Goal: Task Accomplishment & Management: Use online tool/utility

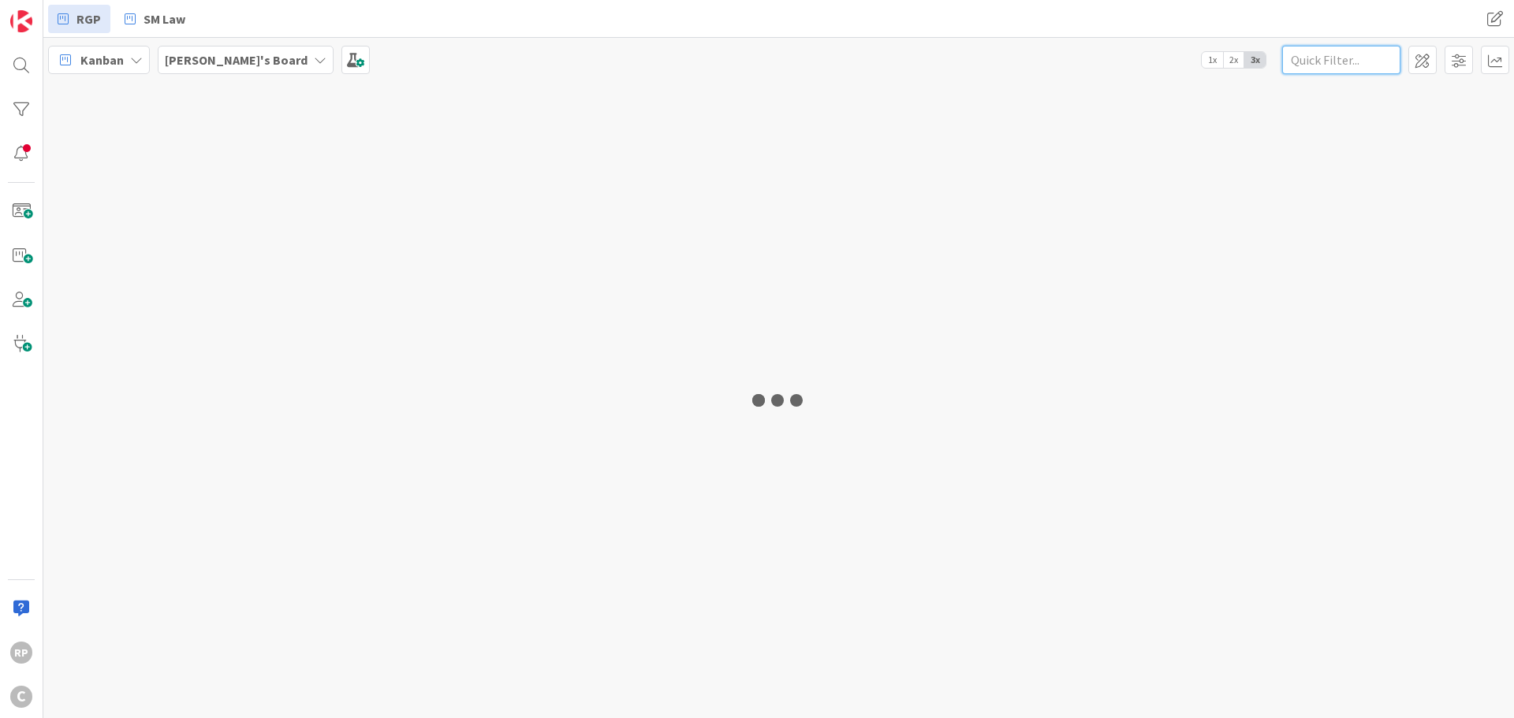
click at [1312, 65] on input "text" at bounding box center [1341, 60] width 118 height 28
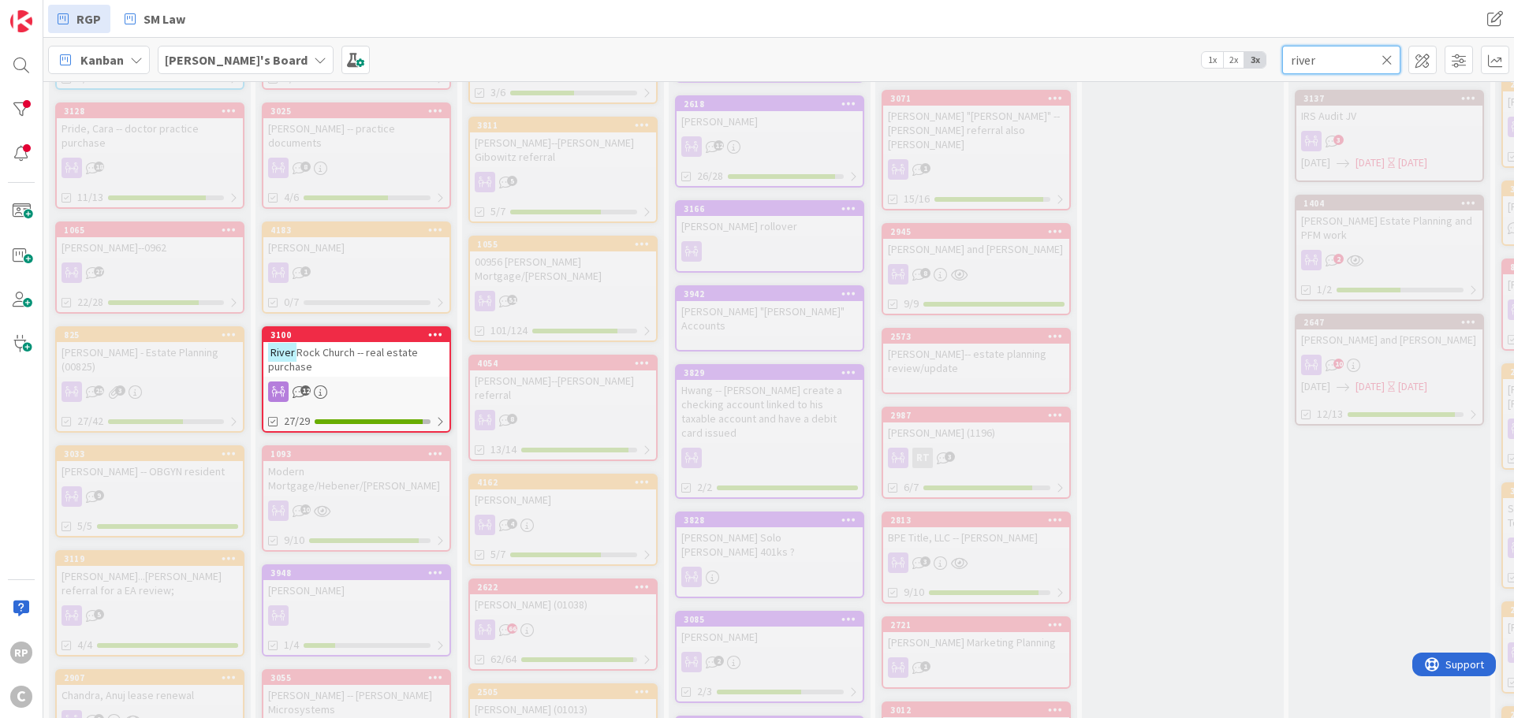
scroll to position [473, 0]
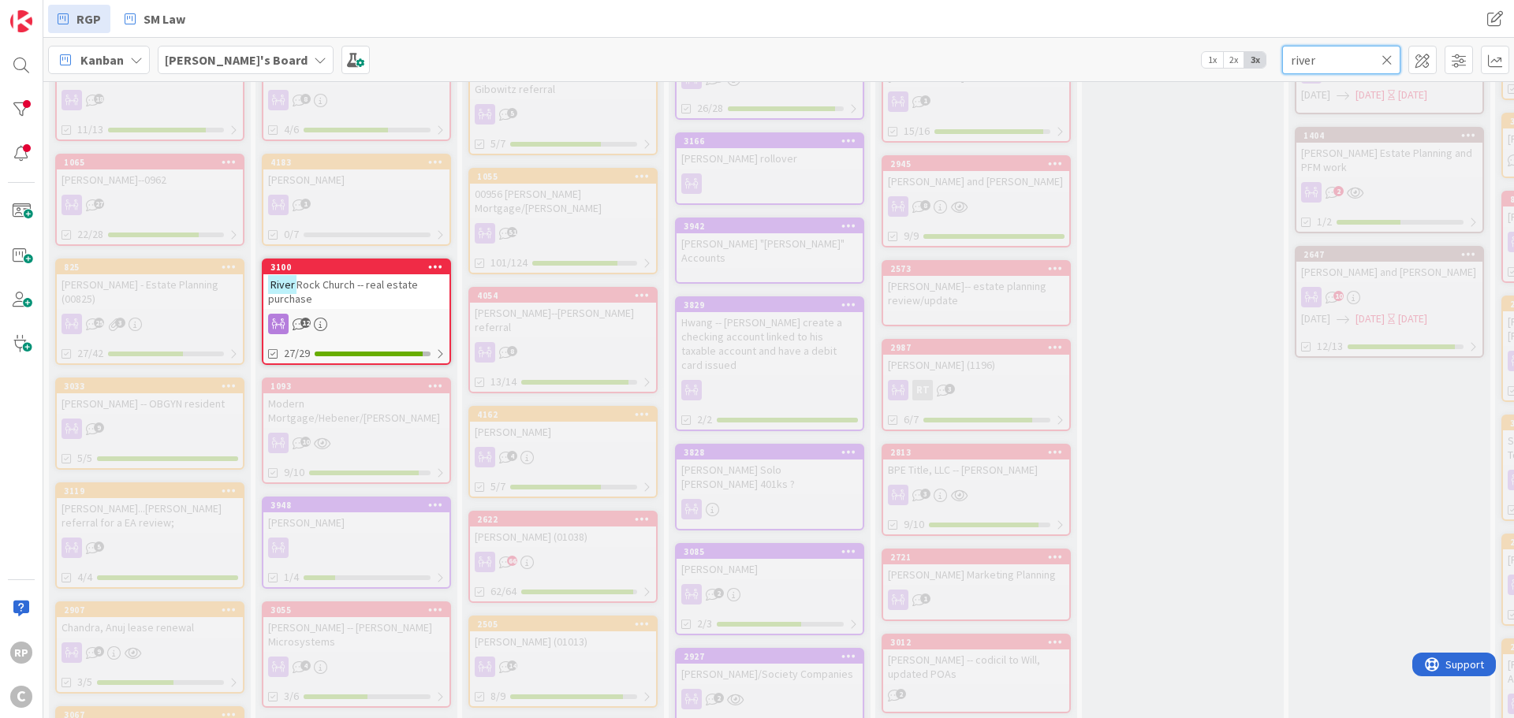
type input "river"
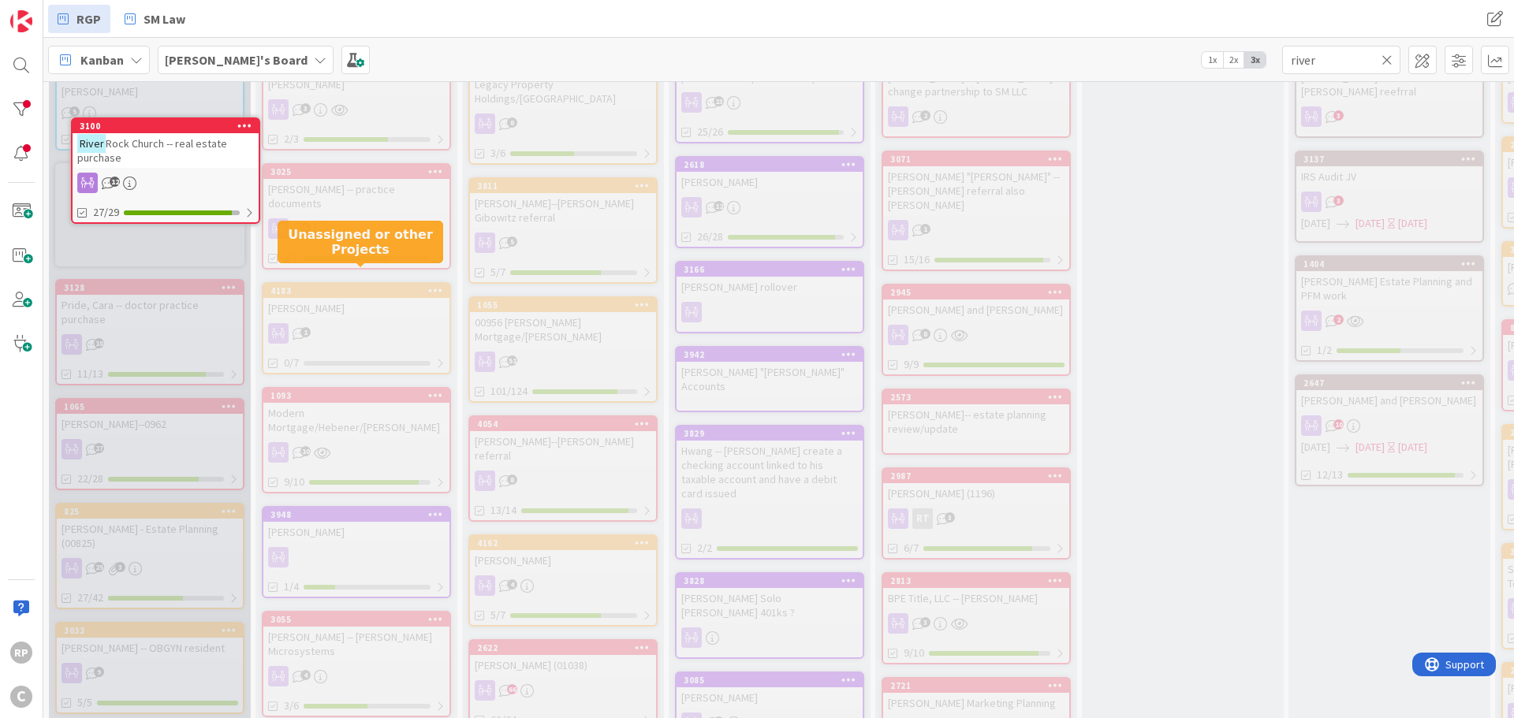
scroll to position [0, 0]
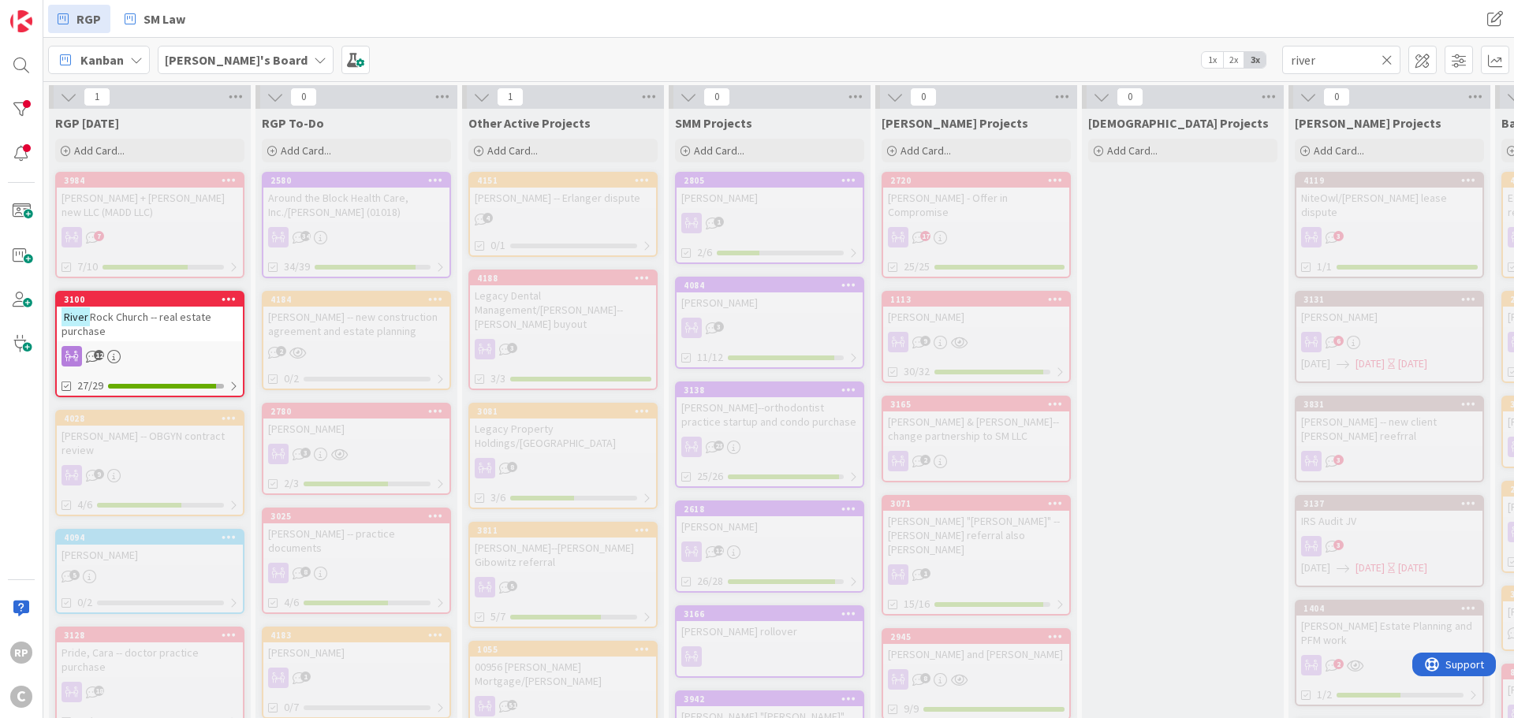
click at [1387, 55] on icon at bounding box center [1386, 60] width 11 height 14
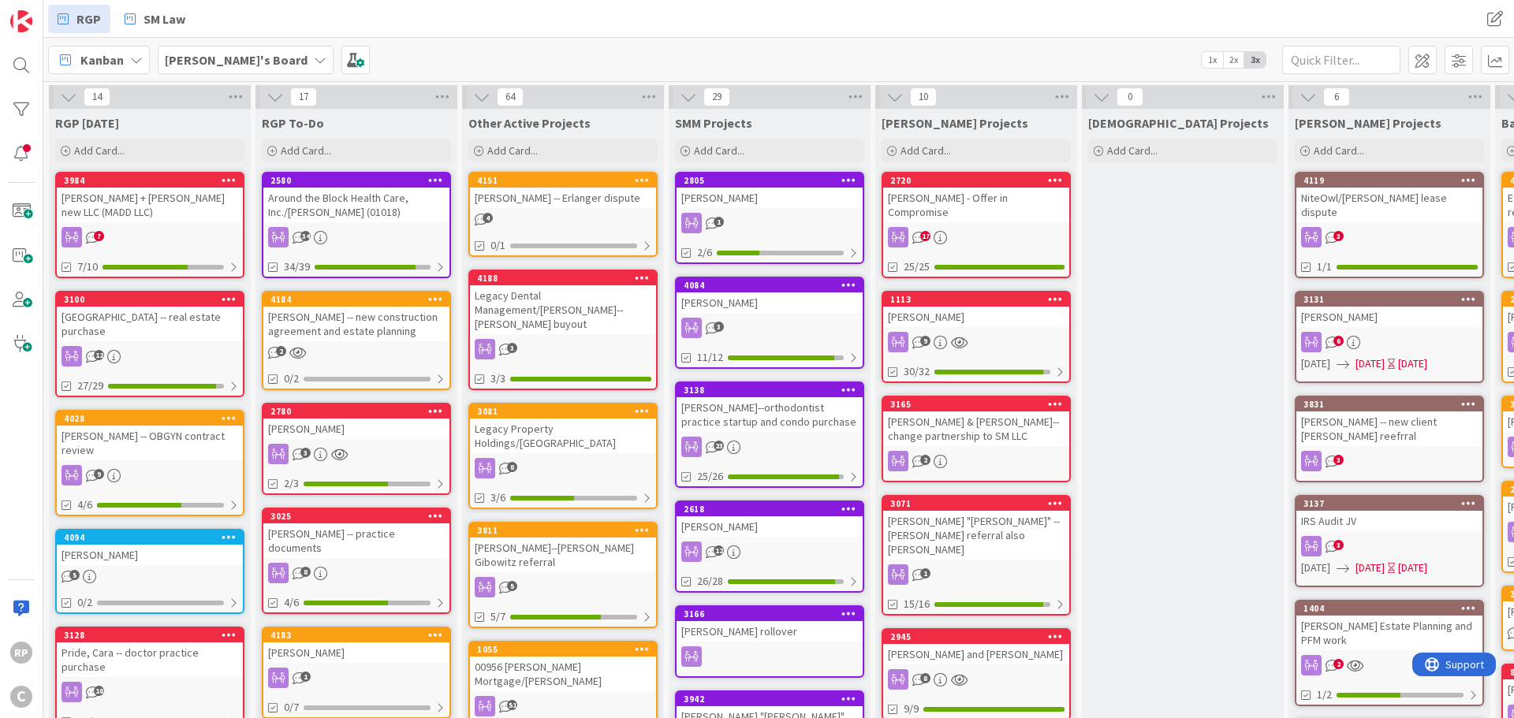
click at [145, 308] on div "[GEOGRAPHIC_DATA] -- real estate purchase" at bounding box center [150, 324] width 186 height 35
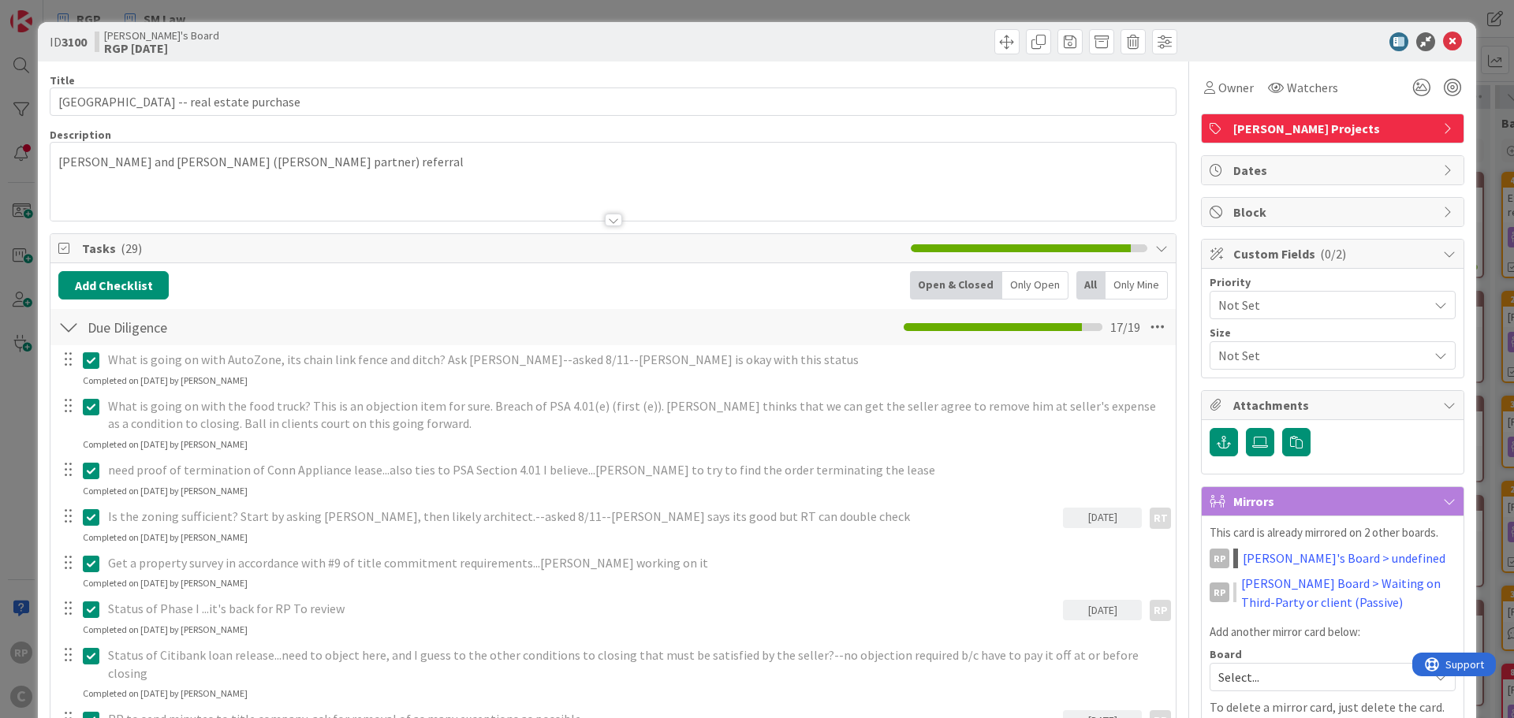
click at [1443, 35] on icon at bounding box center [1452, 41] width 19 height 19
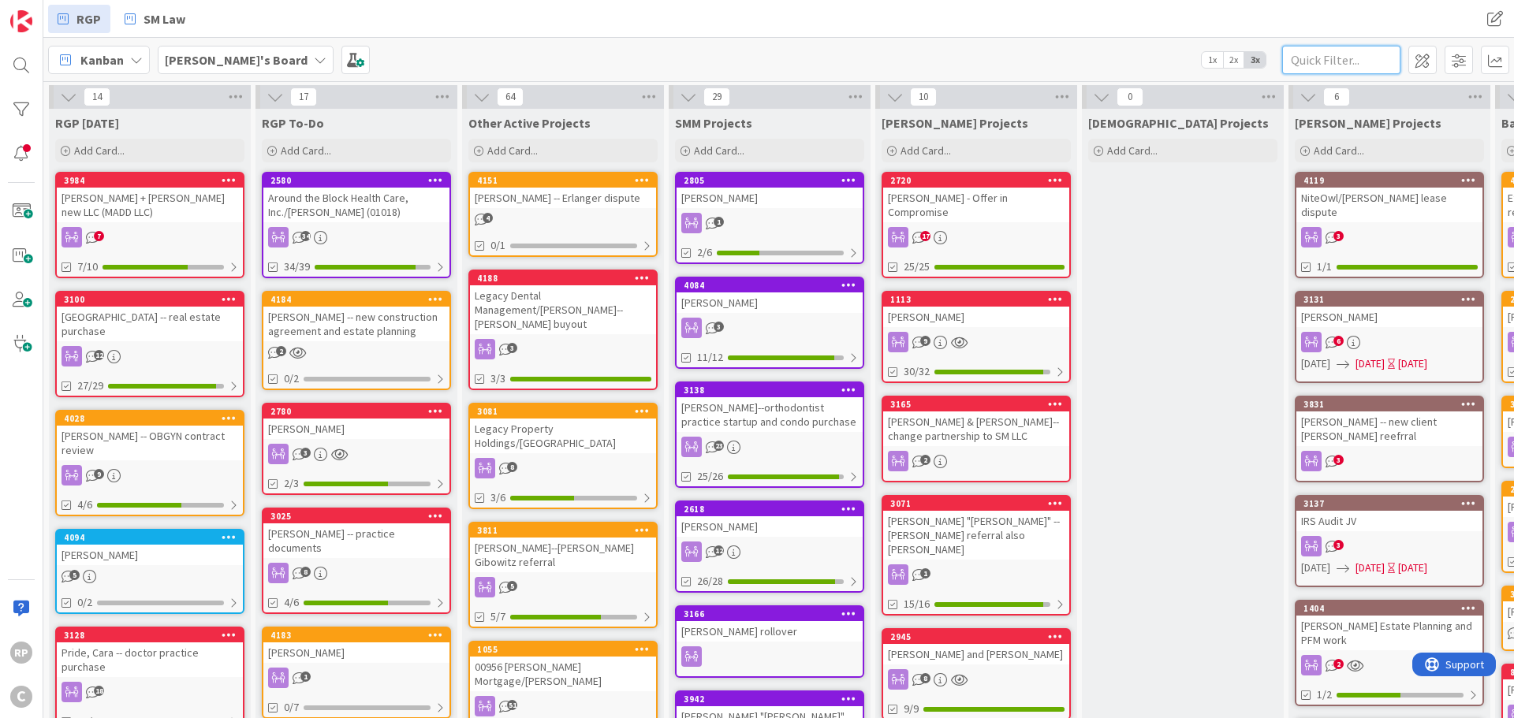
click at [1291, 65] on input "text" at bounding box center [1341, 60] width 118 height 28
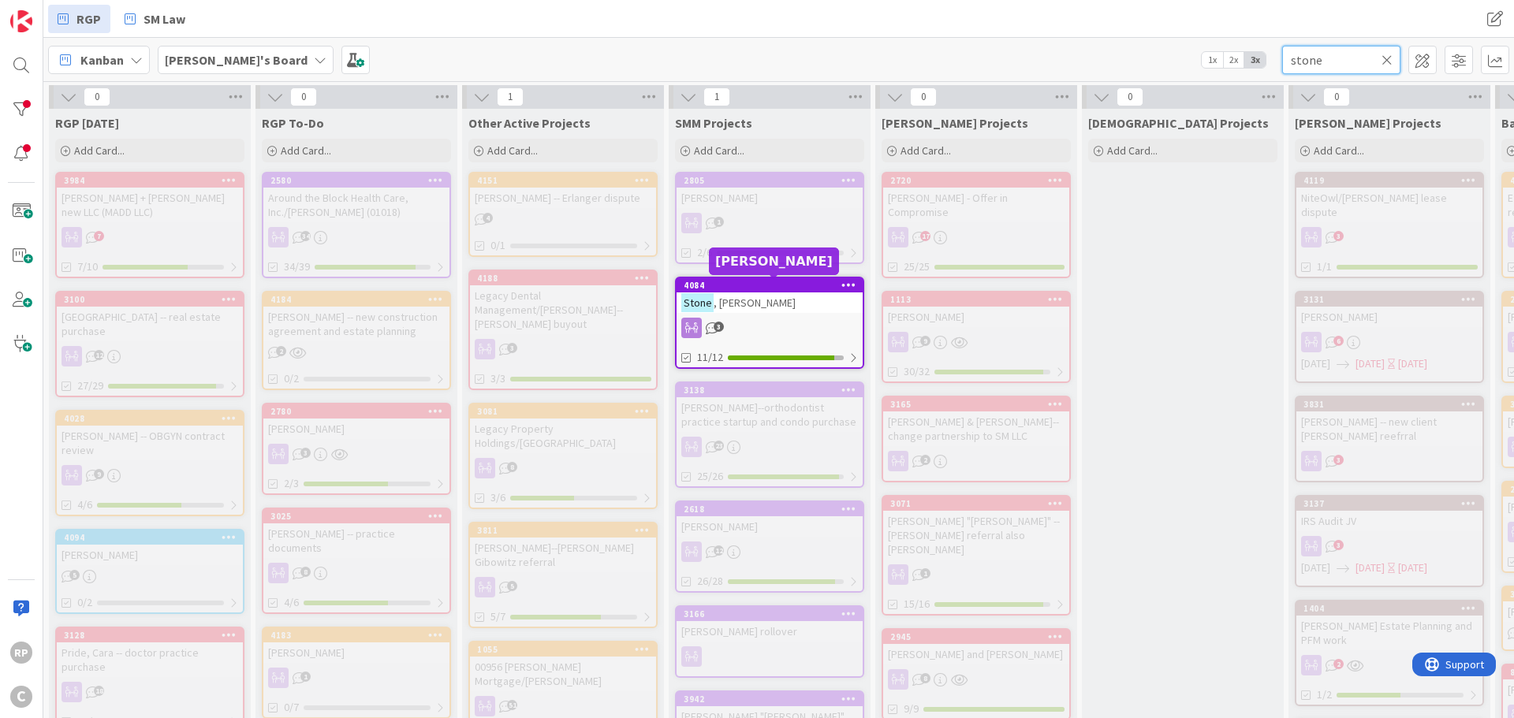
type input "stone"
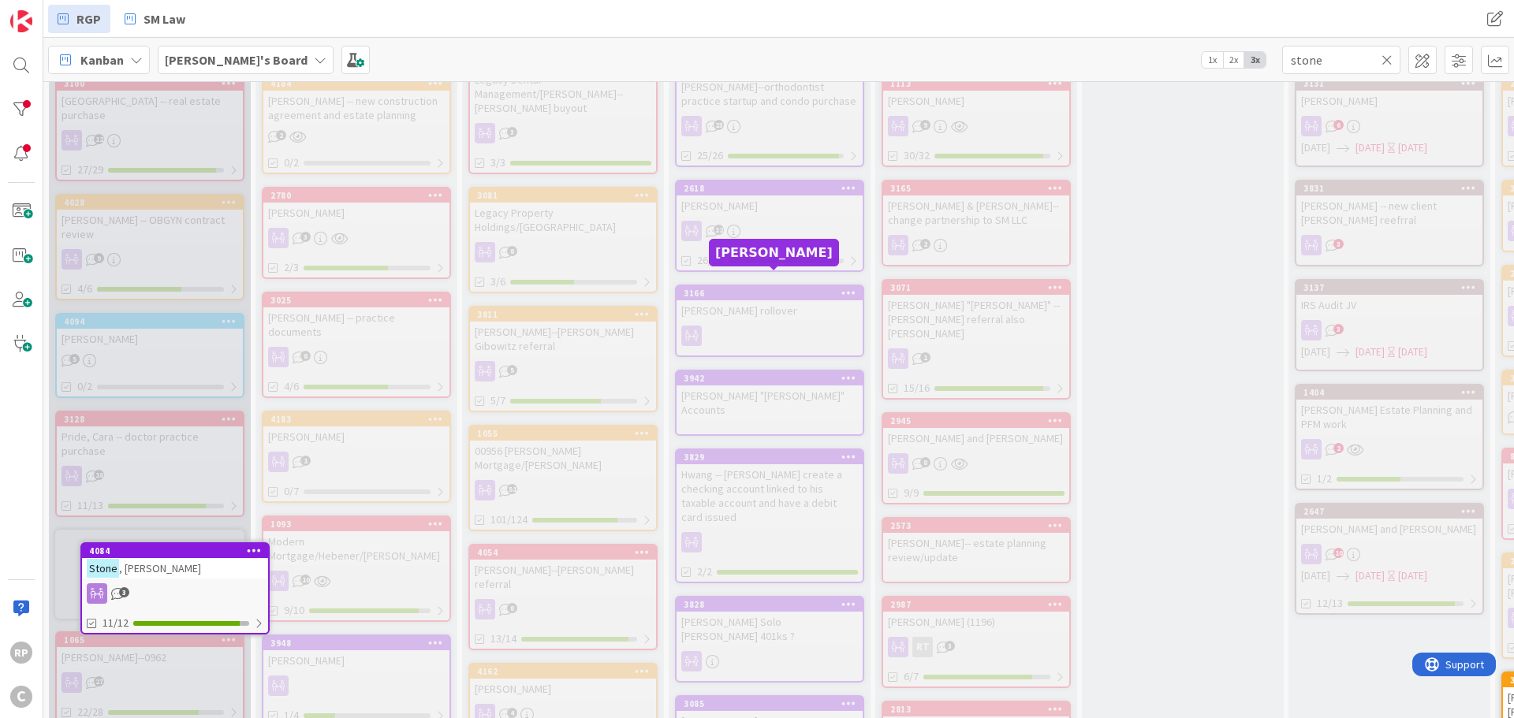
scroll to position [242, 0]
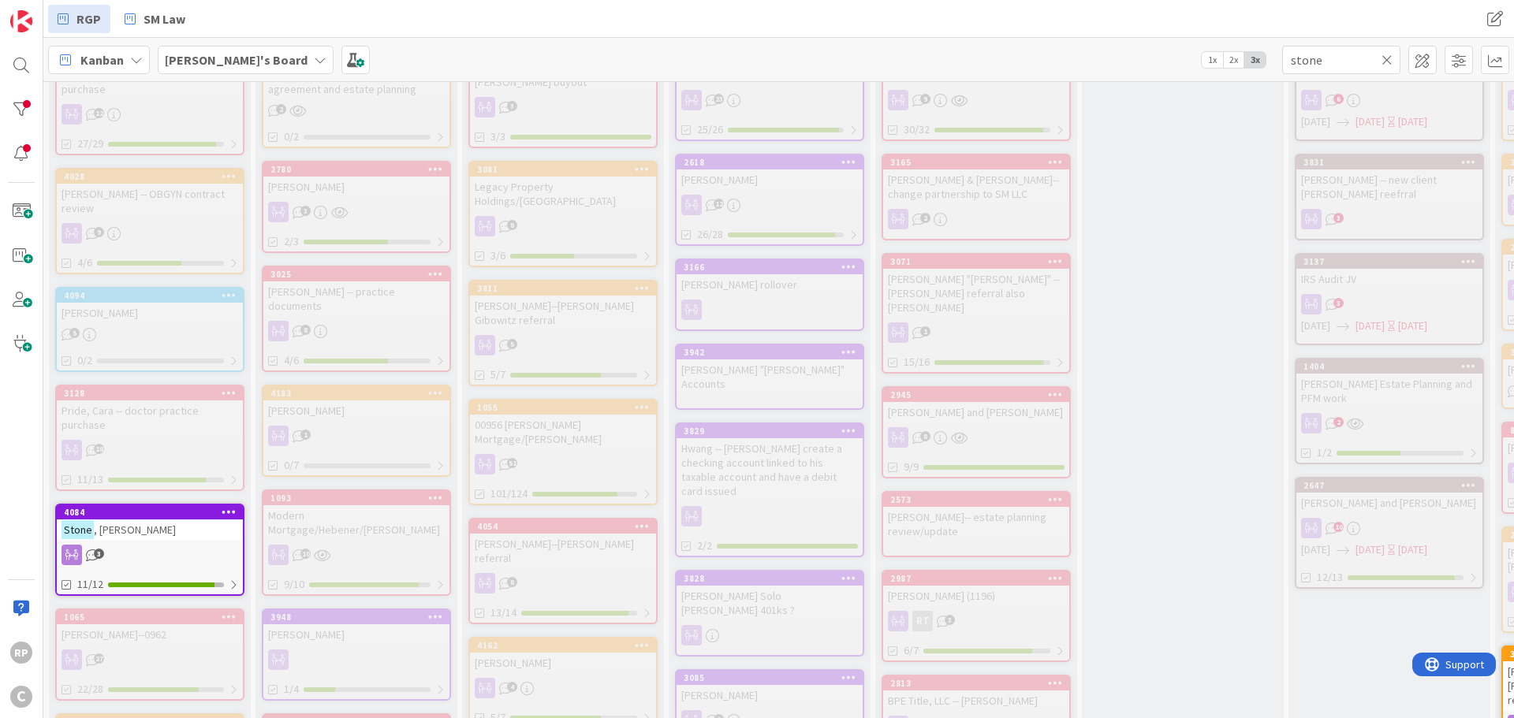
click at [1387, 61] on icon at bounding box center [1386, 60] width 11 height 14
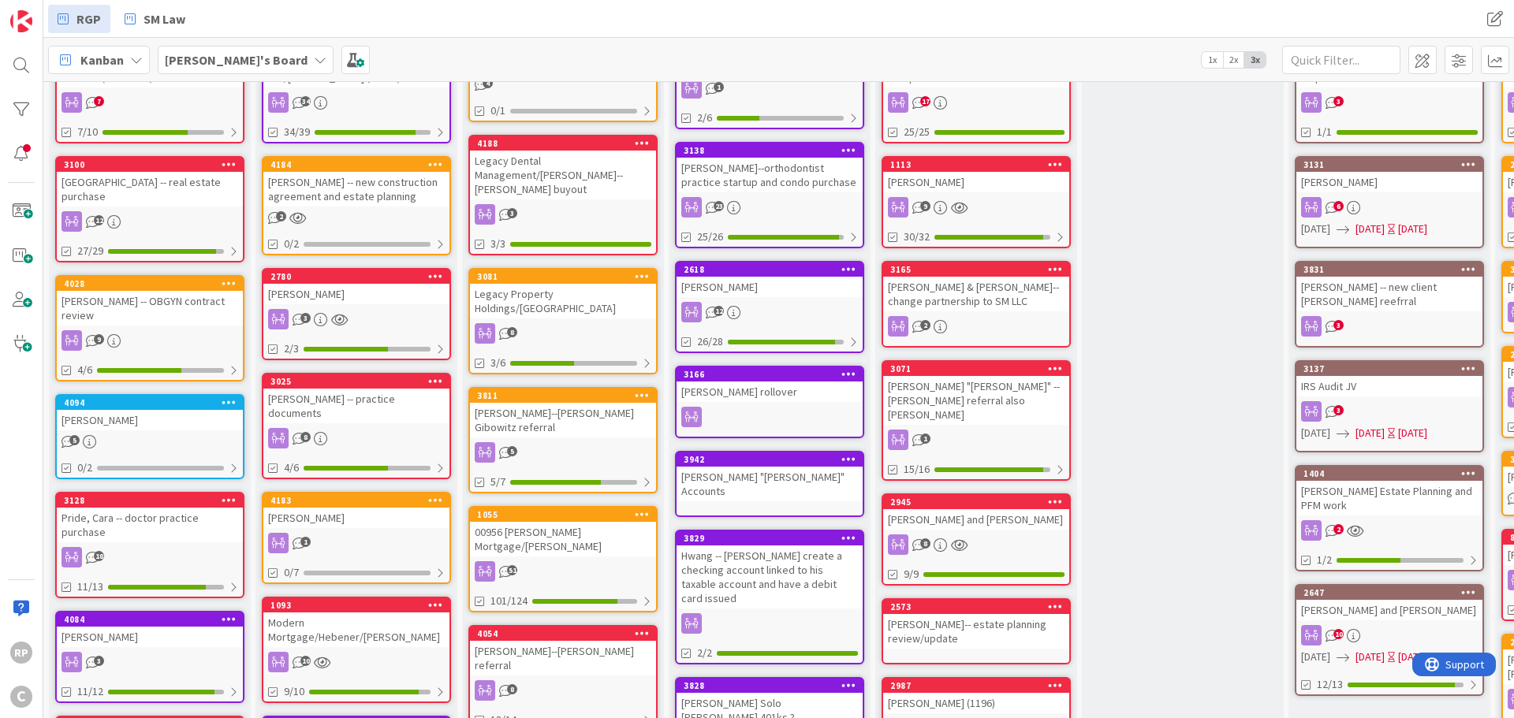
scroll to position [0, 0]
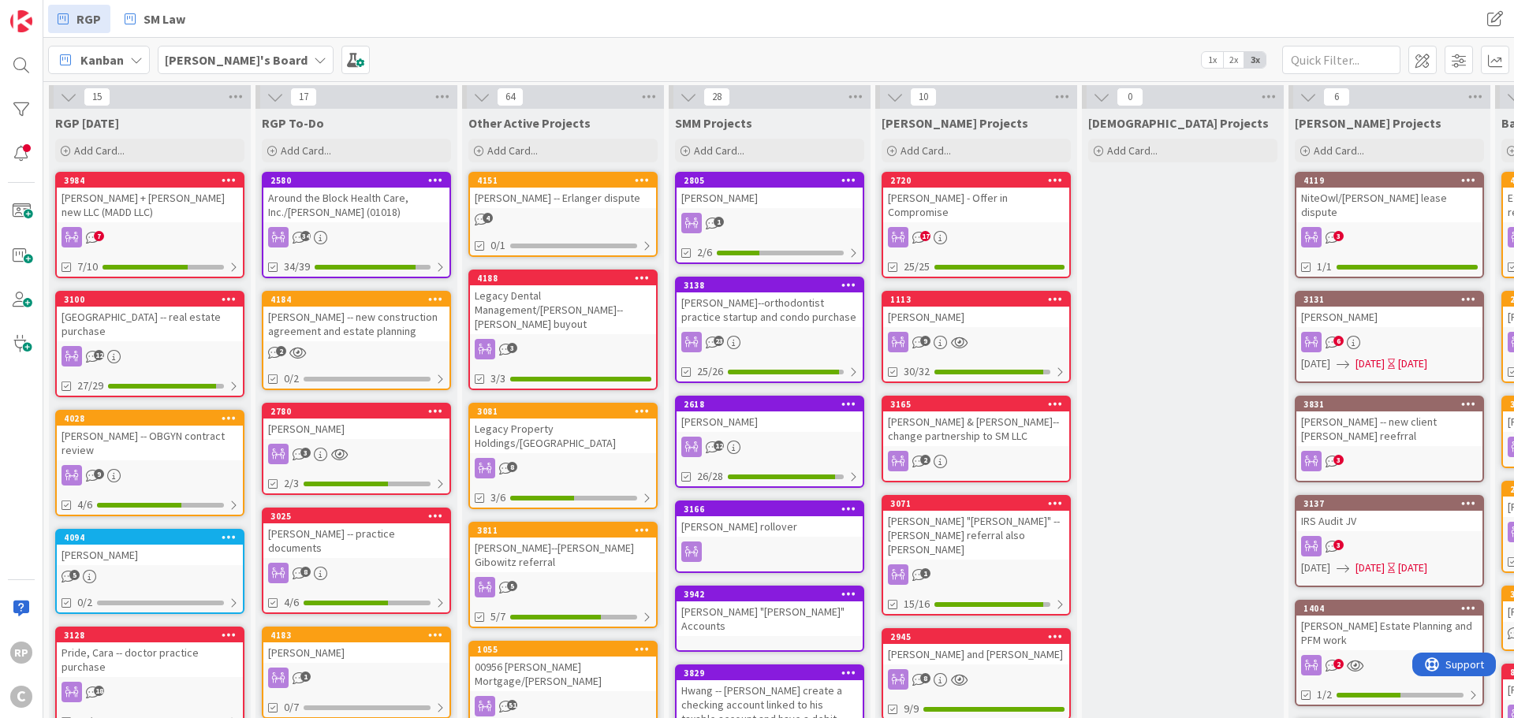
click at [717, 199] on div "[PERSON_NAME]" at bounding box center [769, 198] width 186 height 20
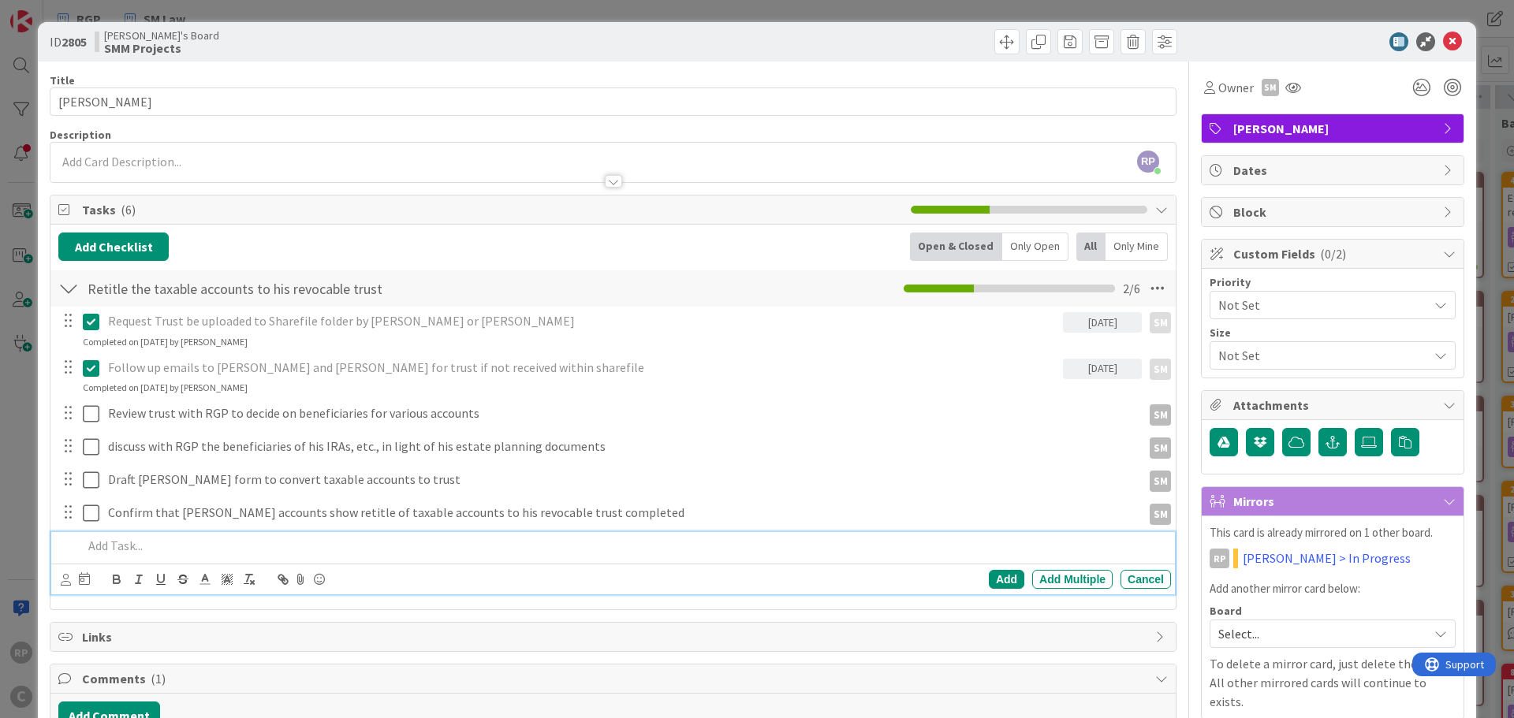
click at [146, 540] on p at bounding box center [624, 546] width 1082 height 18
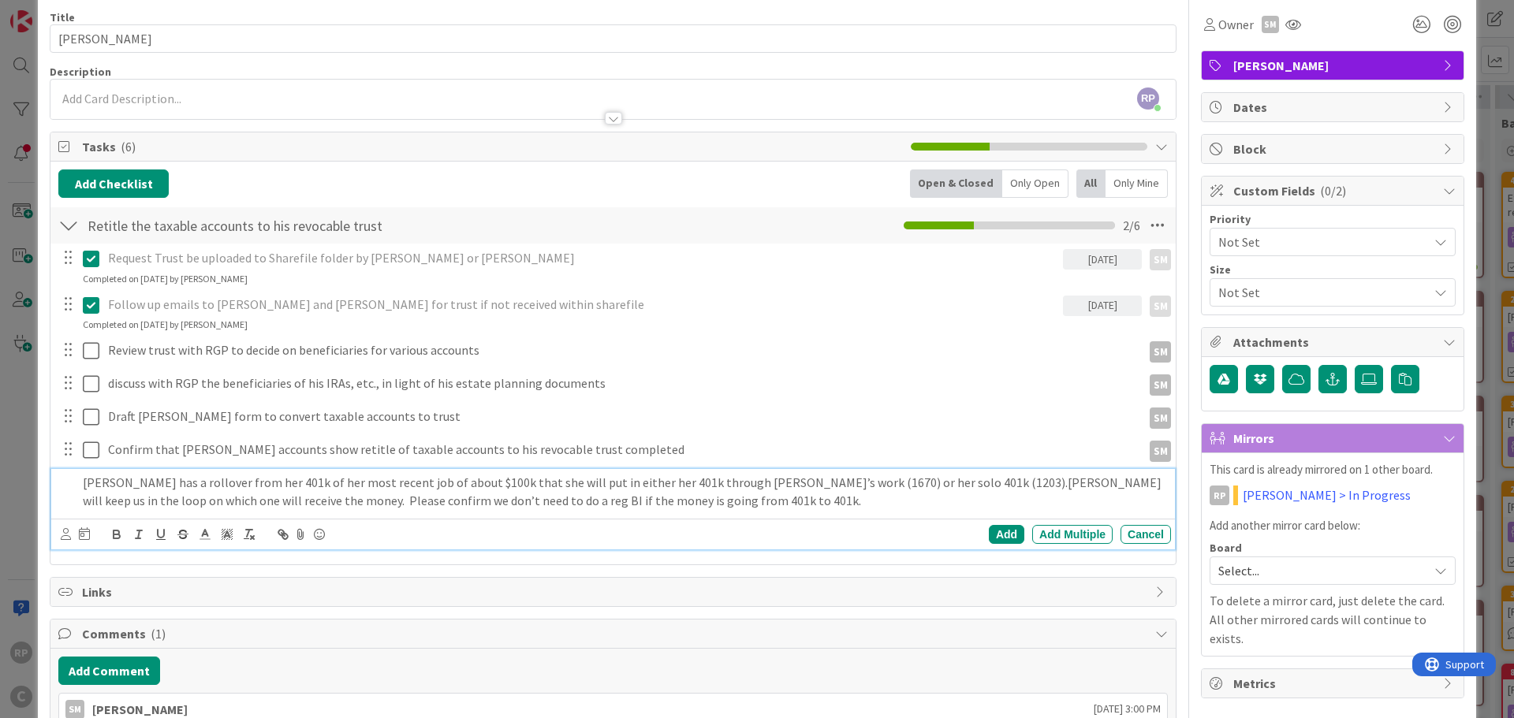
scroll to position [79, 0]
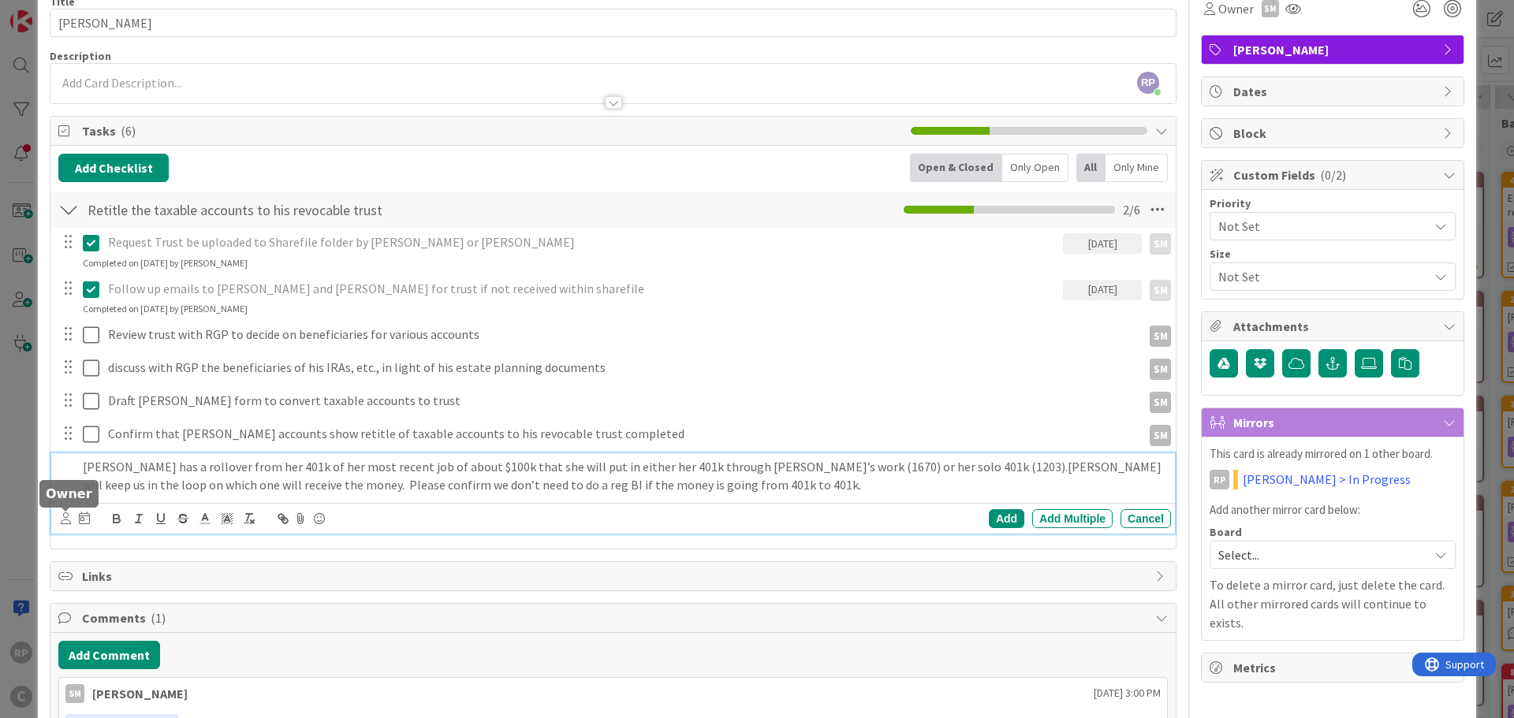
click at [69, 520] on icon at bounding box center [66, 518] width 10 height 12
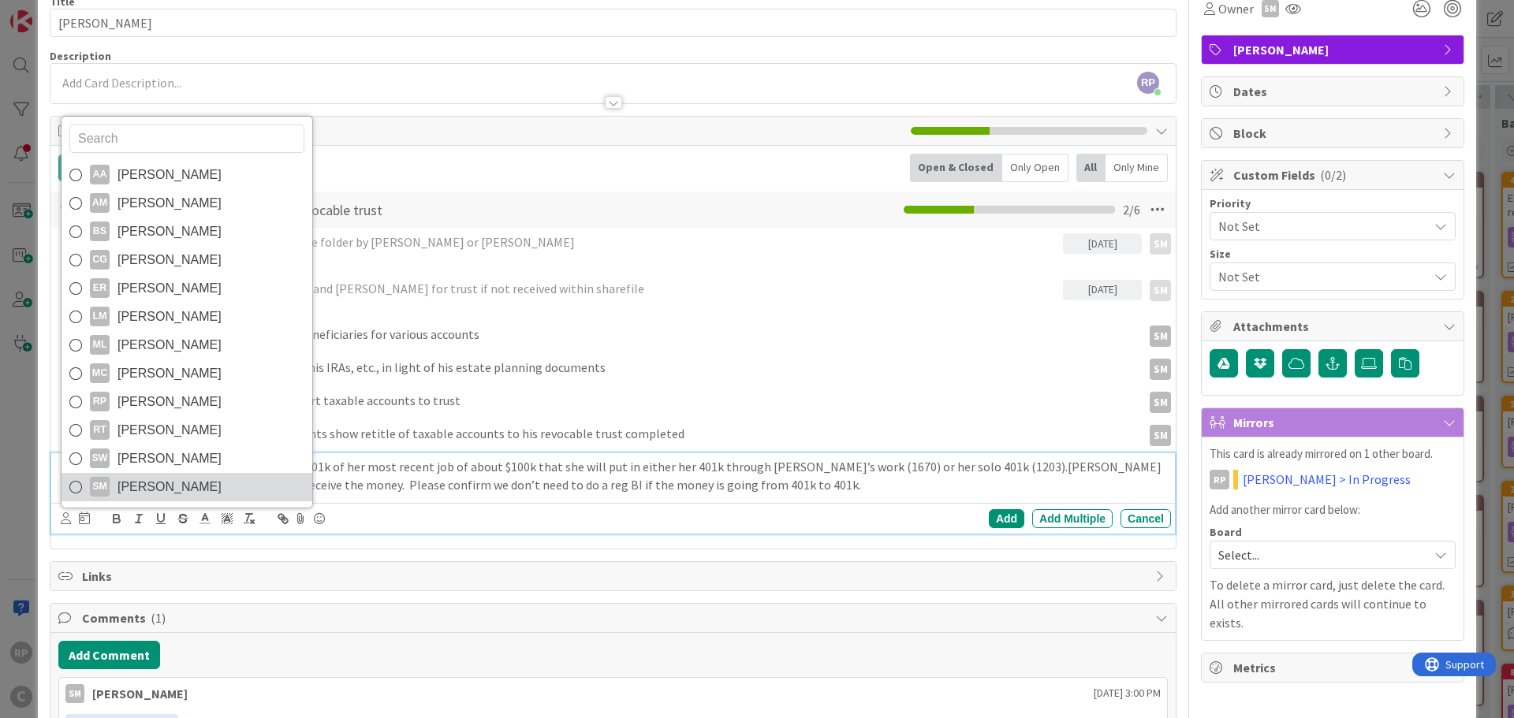
drag, startPoint x: 129, startPoint y: 490, endPoint x: 876, endPoint y: 498, distance: 746.6
click at [130, 490] on span "[PERSON_NAME]" at bounding box center [169, 487] width 104 height 24
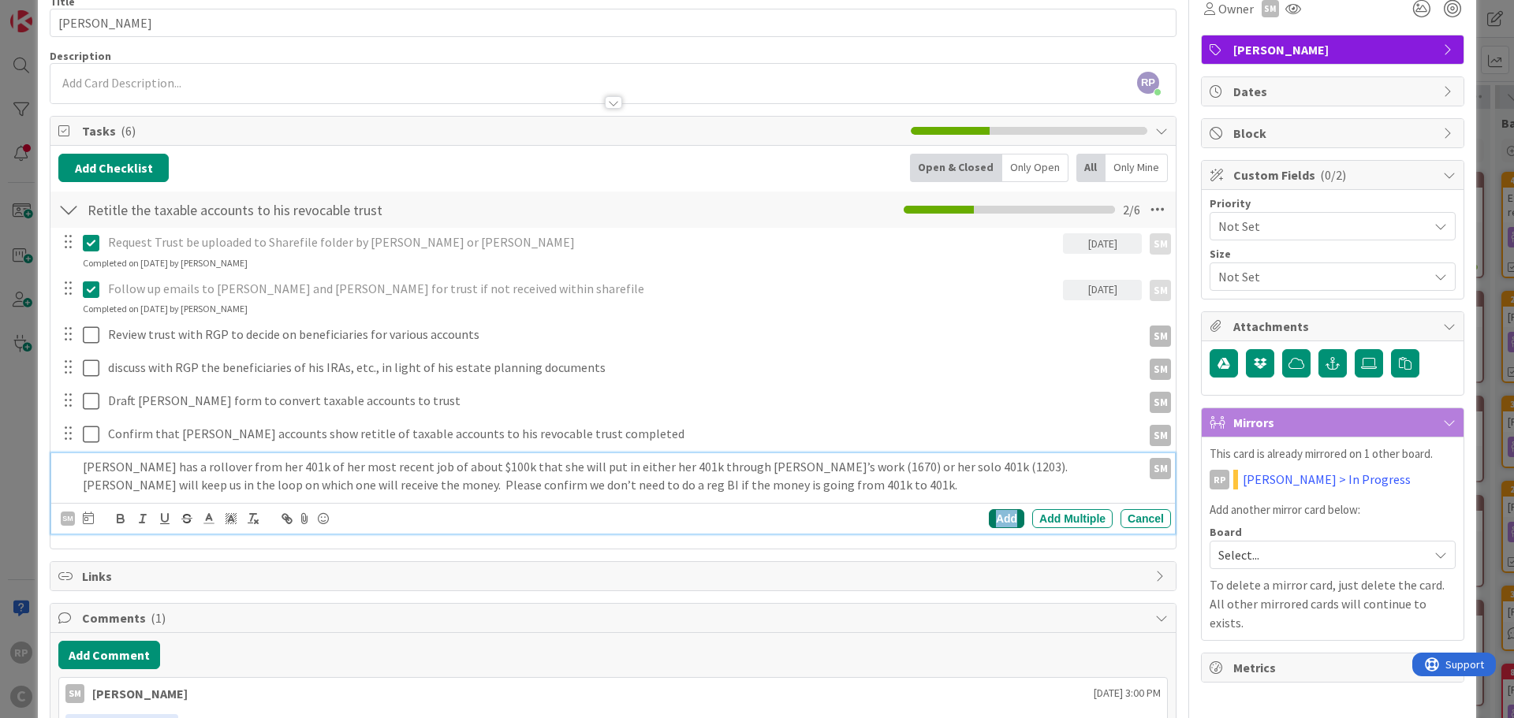
click at [1001, 519] on div "Add" at bounding box center [1006, 518] width 35 height 19
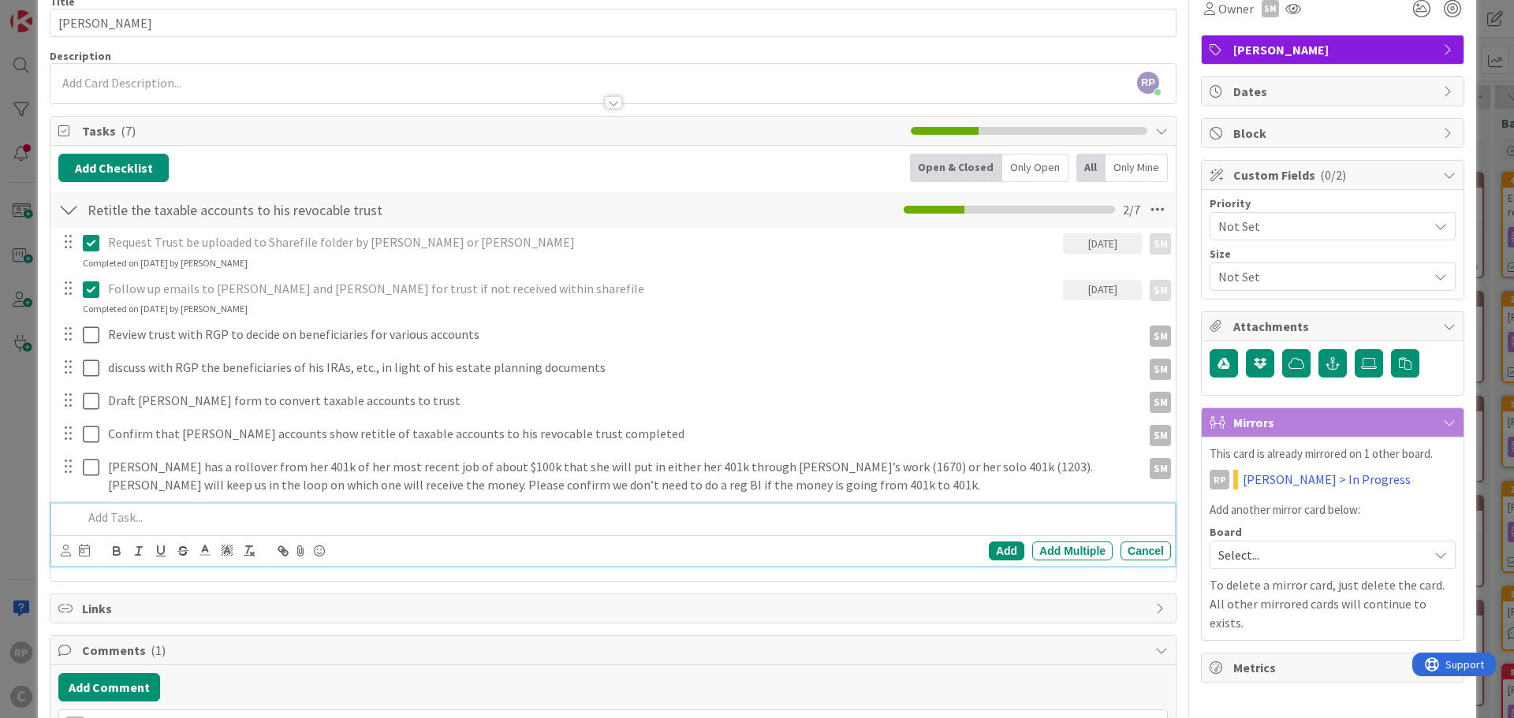
drag, startPoint x: 120, startPoint y: 505, endPoint x: 184, endPoint y: 510, distance: 64.8
click at [120, 505] on div at bounding box center [623, 518] width 1094 height 28
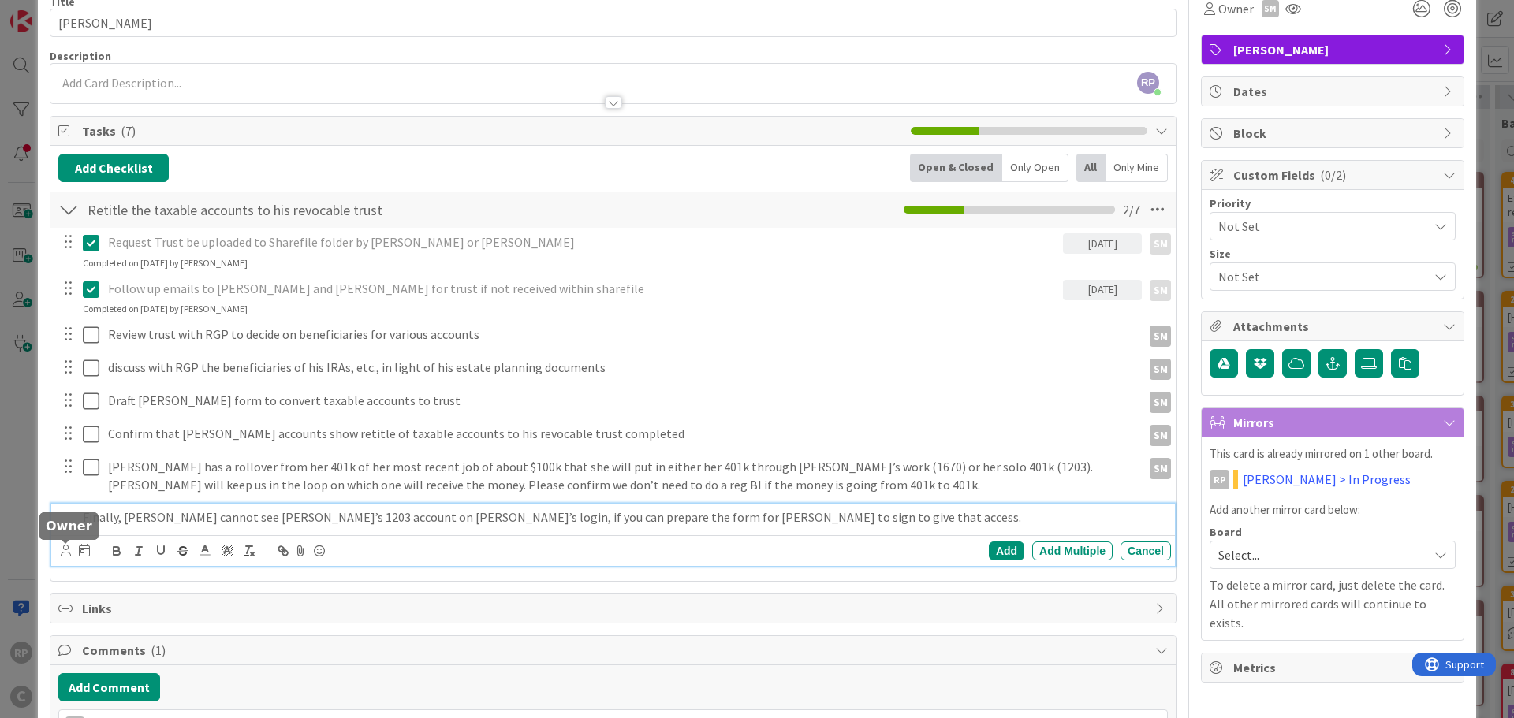
click at [65, 554] on icon at bounding box center [66, 551] width 10 height 12
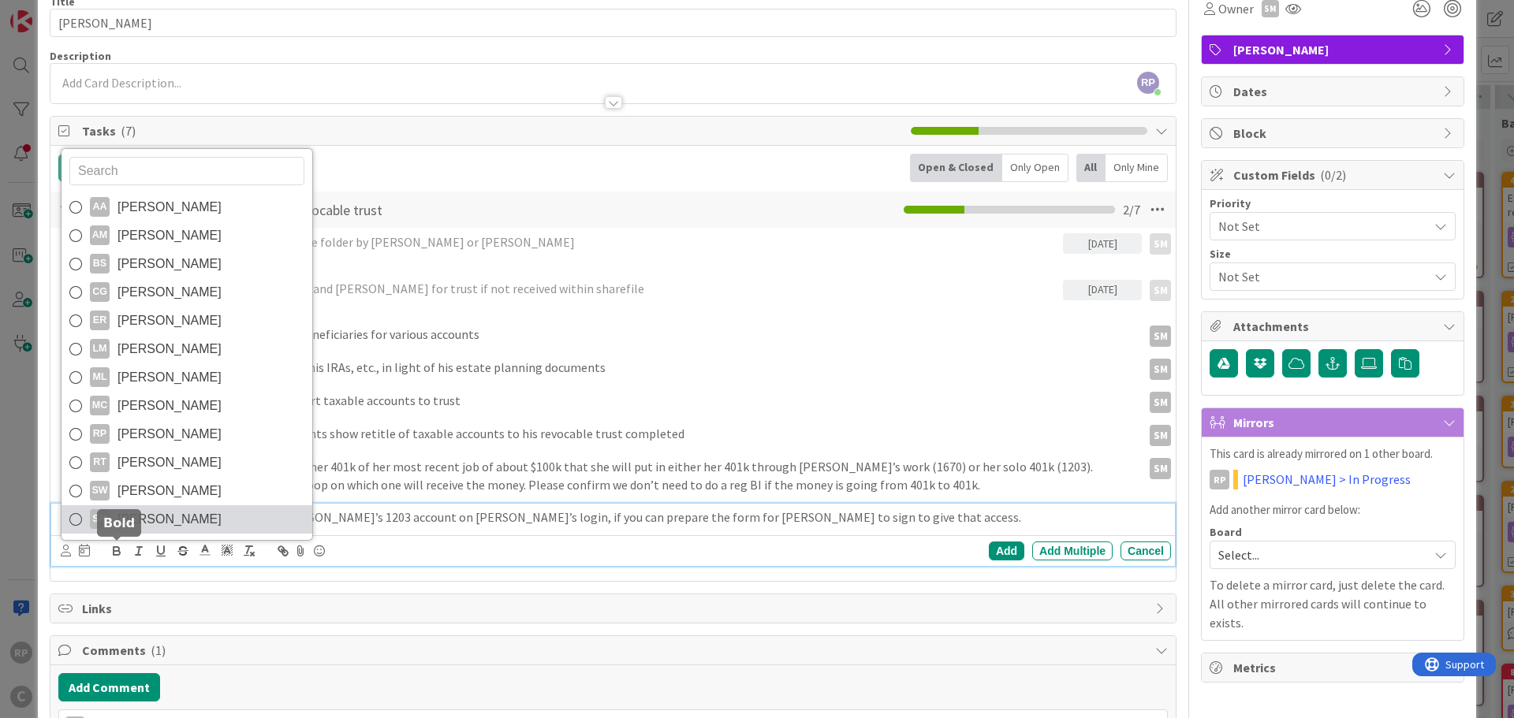
click at [136, 531] on span "[PERSON_NAME]" at bounding box center [169, 520] width 104 height 24
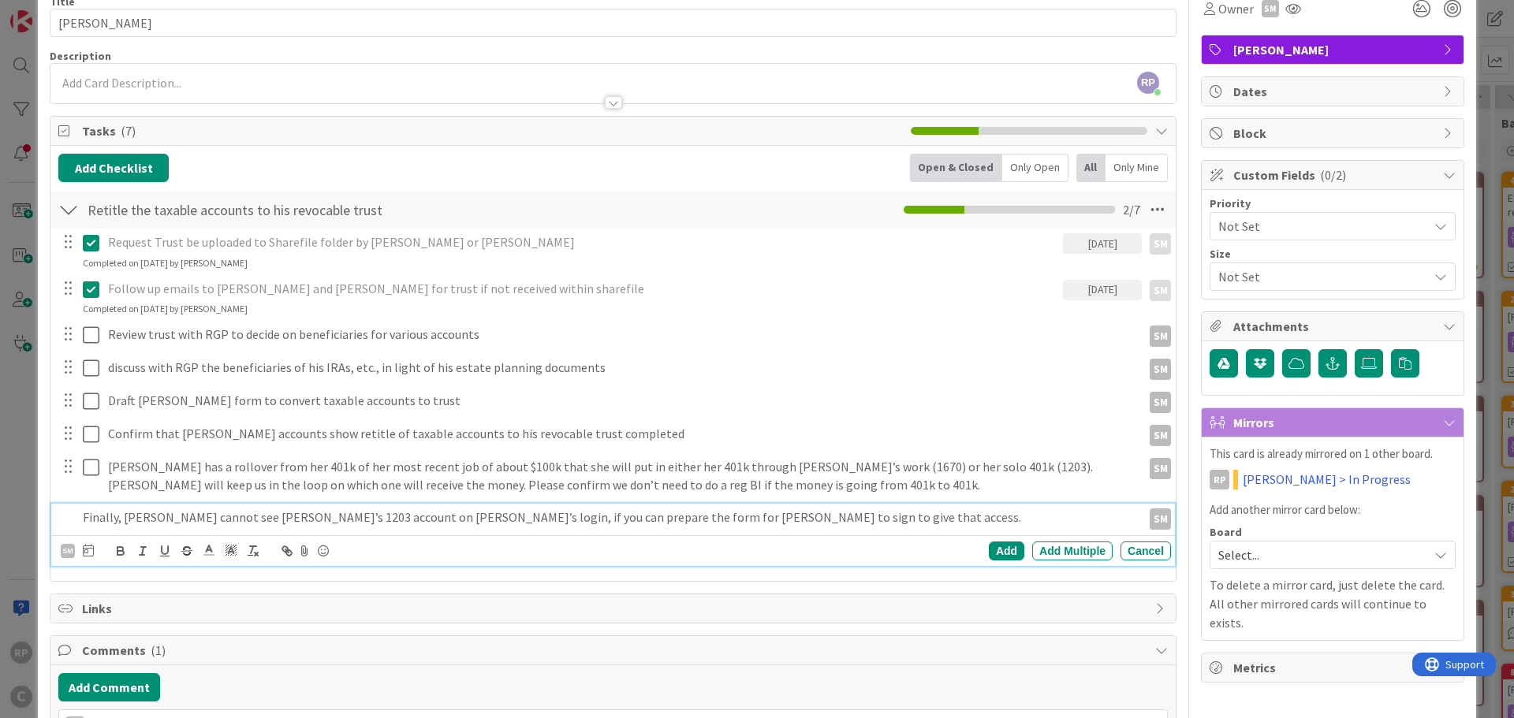
click at [970, 546] on div "Add Add Multiple Cancel" at bounding box center [924, 551] width 493 height 19
click at [989, 550] on div "Add" at bounding box center [1006, 551] width 35 height 19
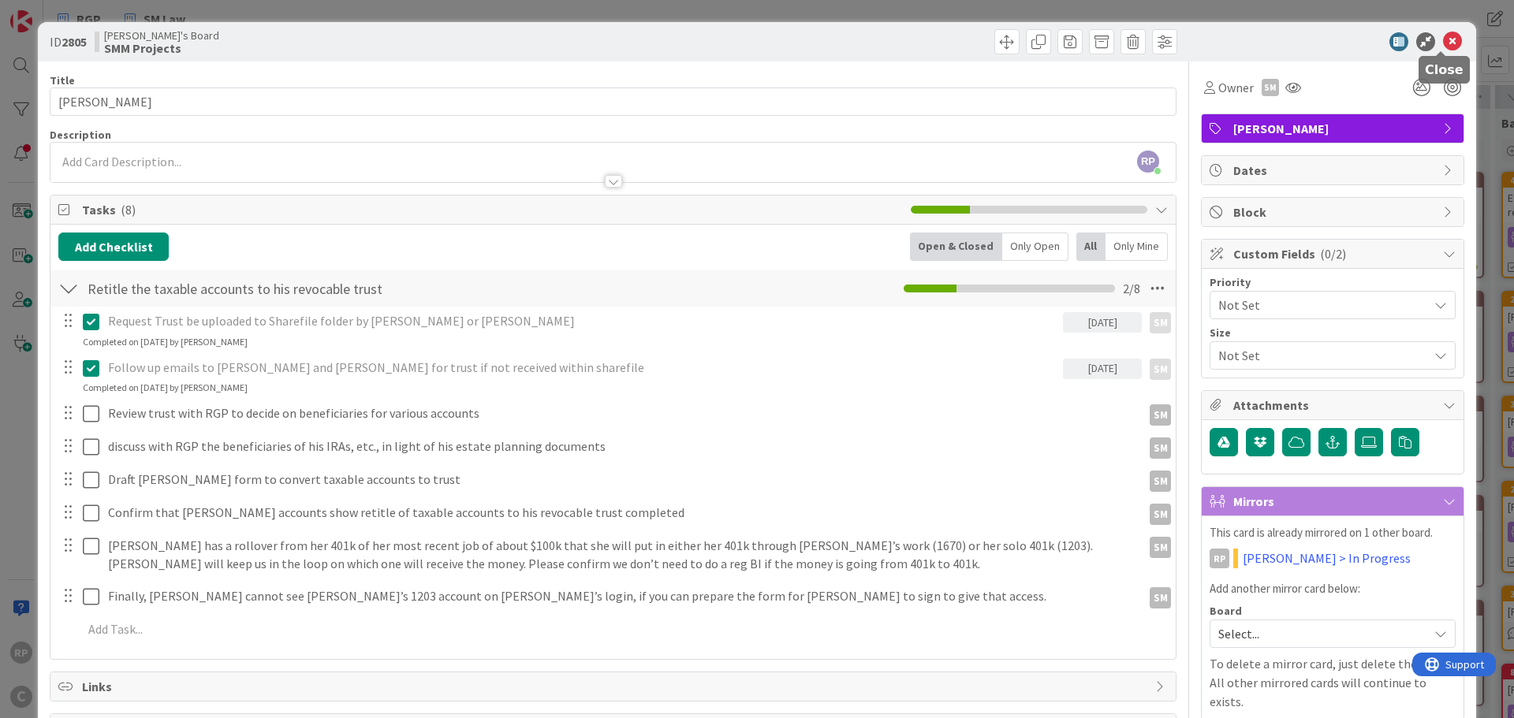
click at [1443, 47] on icon at bounding box center [1452, 41] width 19 height 19
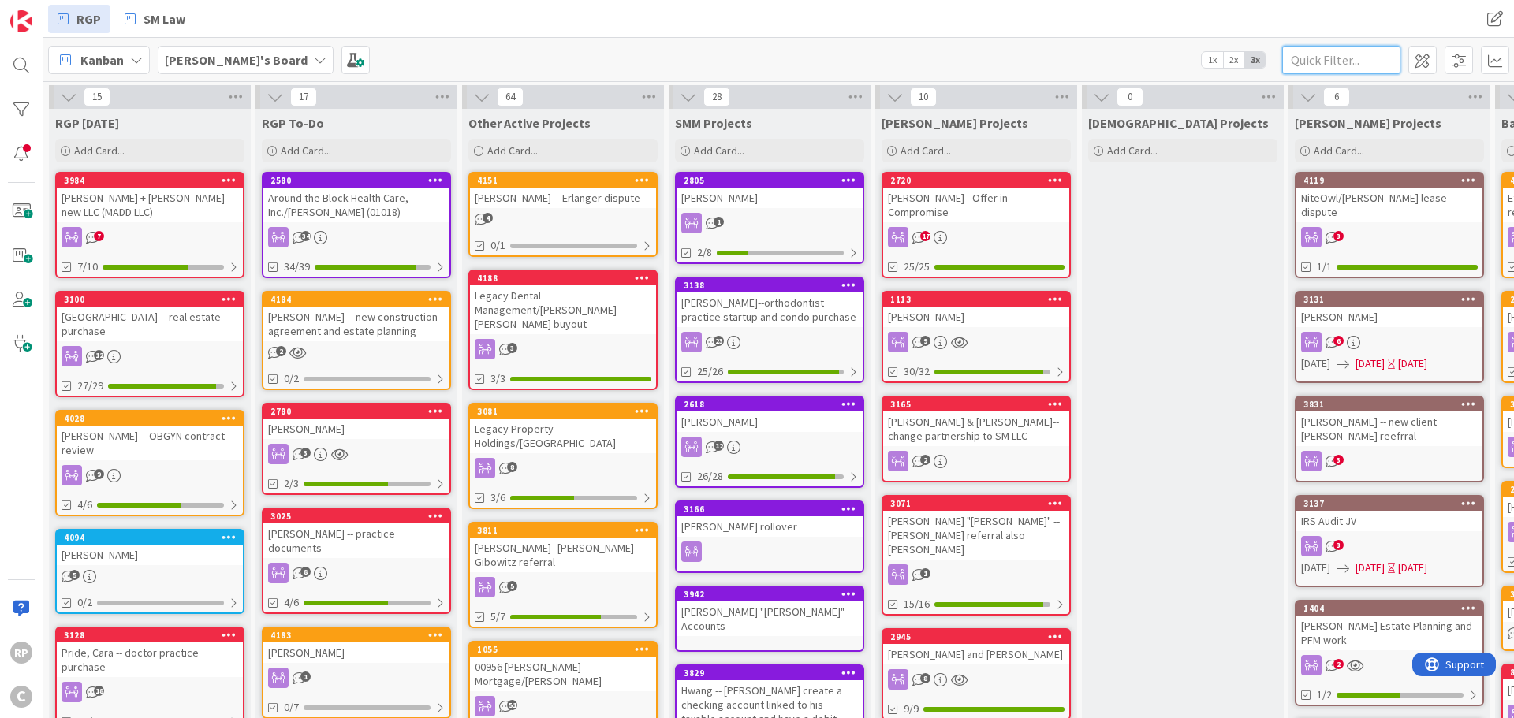
click at [1345, 52] on input "text" at bounding box center [1341, 60] width 118 height 28
type input "[PERSON_NAME]"
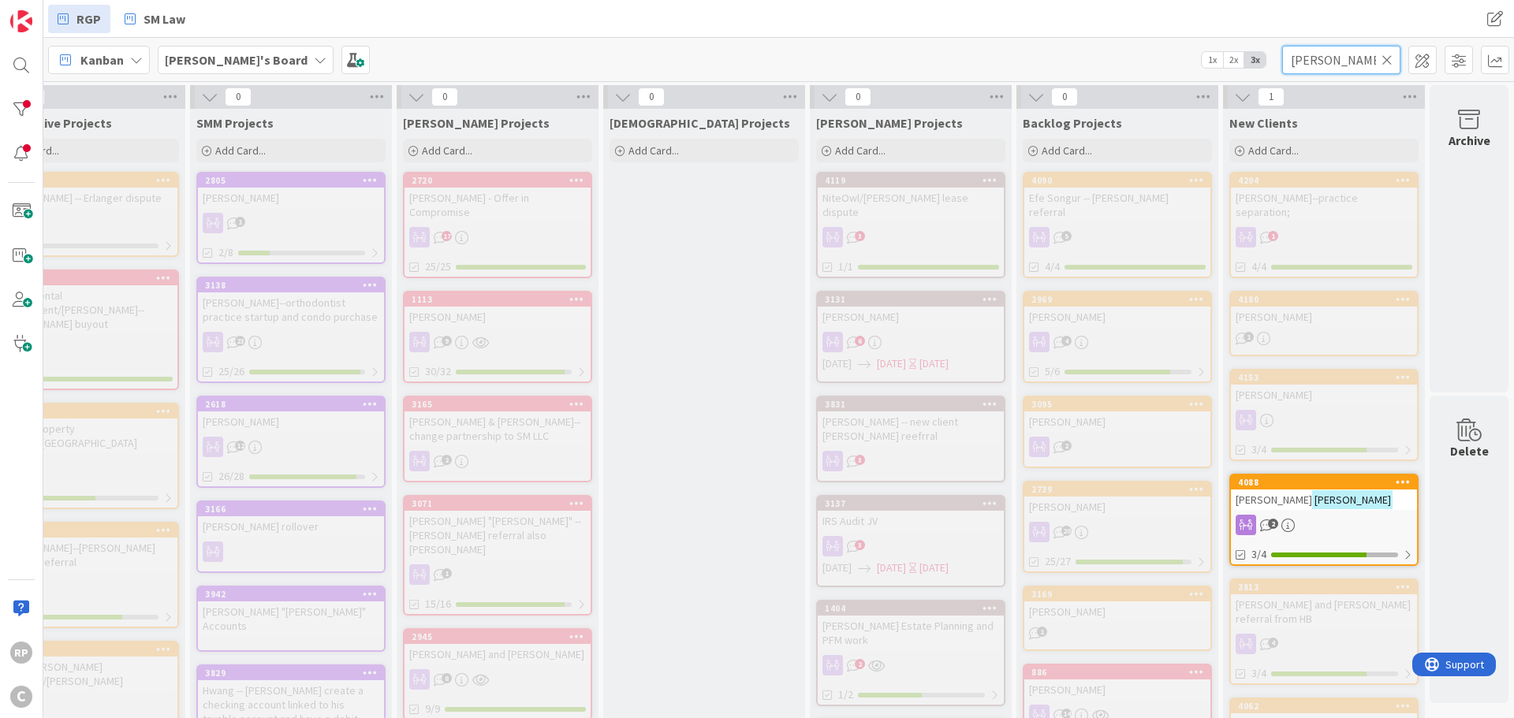
scroll to position [0, 490]
click at [1313, 477] on div "4088" at bounding box center [1327, 482] width 179 height 11
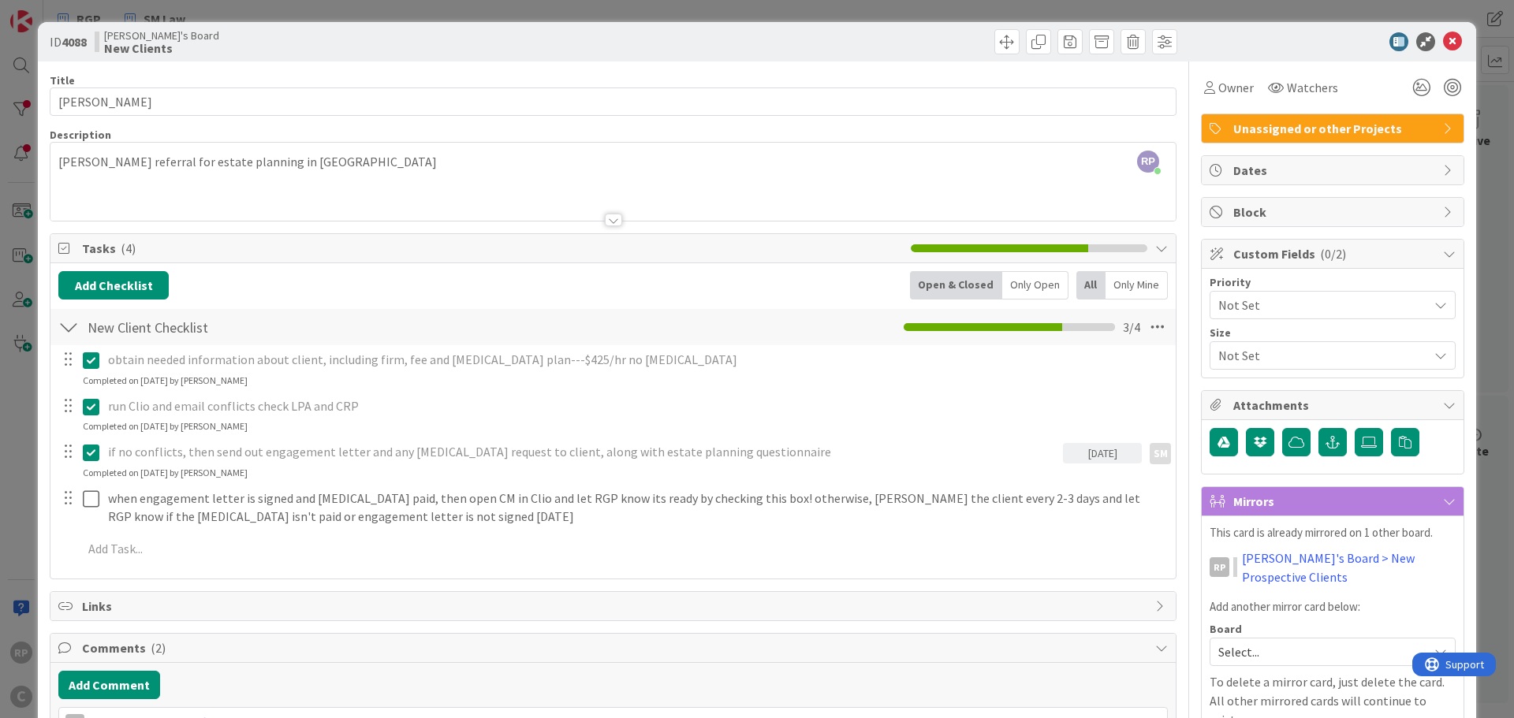
click at [1313, 125] on span "Unassigned or other Projects" at bounding box center [1334, 128] width 202 height 19
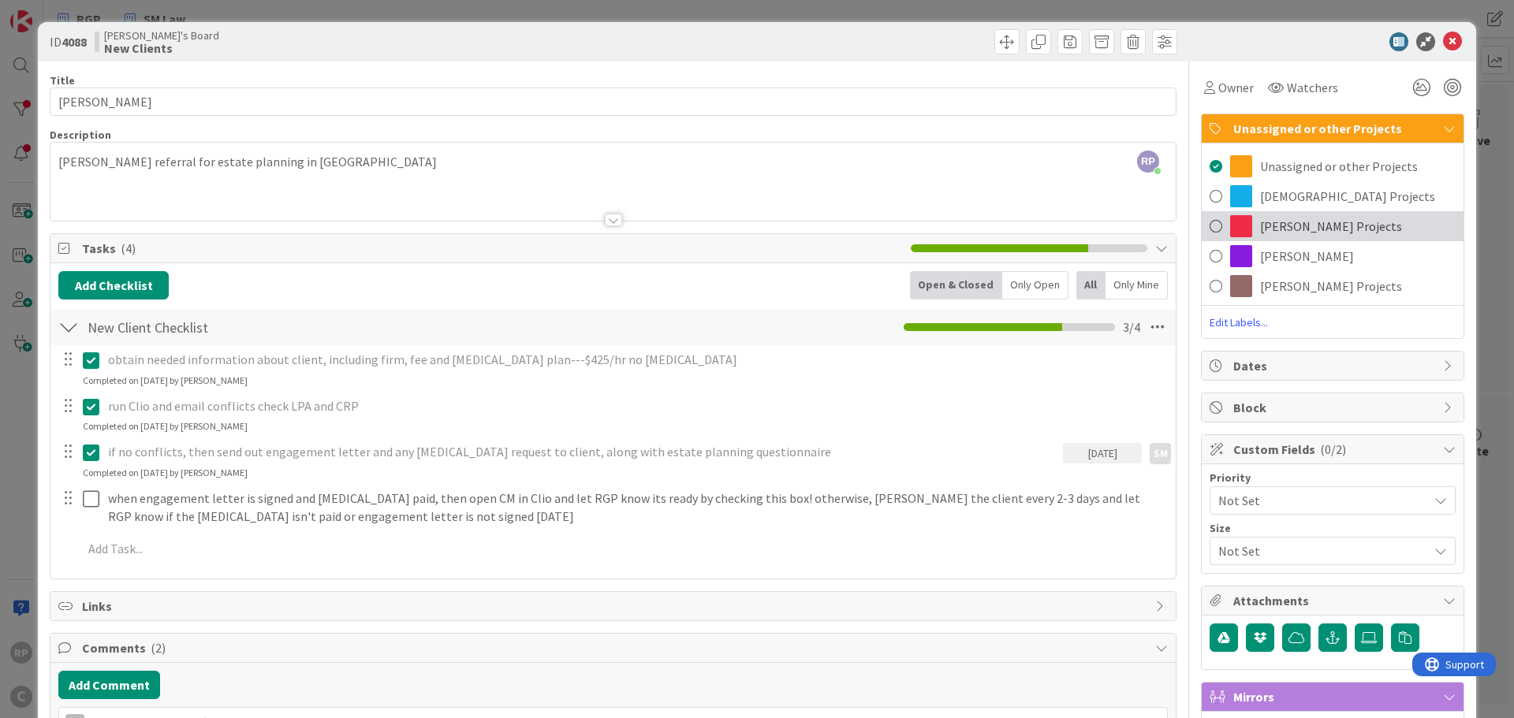
click at [1277, 234] on span "[PERSON_NAME] Projects" at bounding box center [1331, 226] width 142 height 19
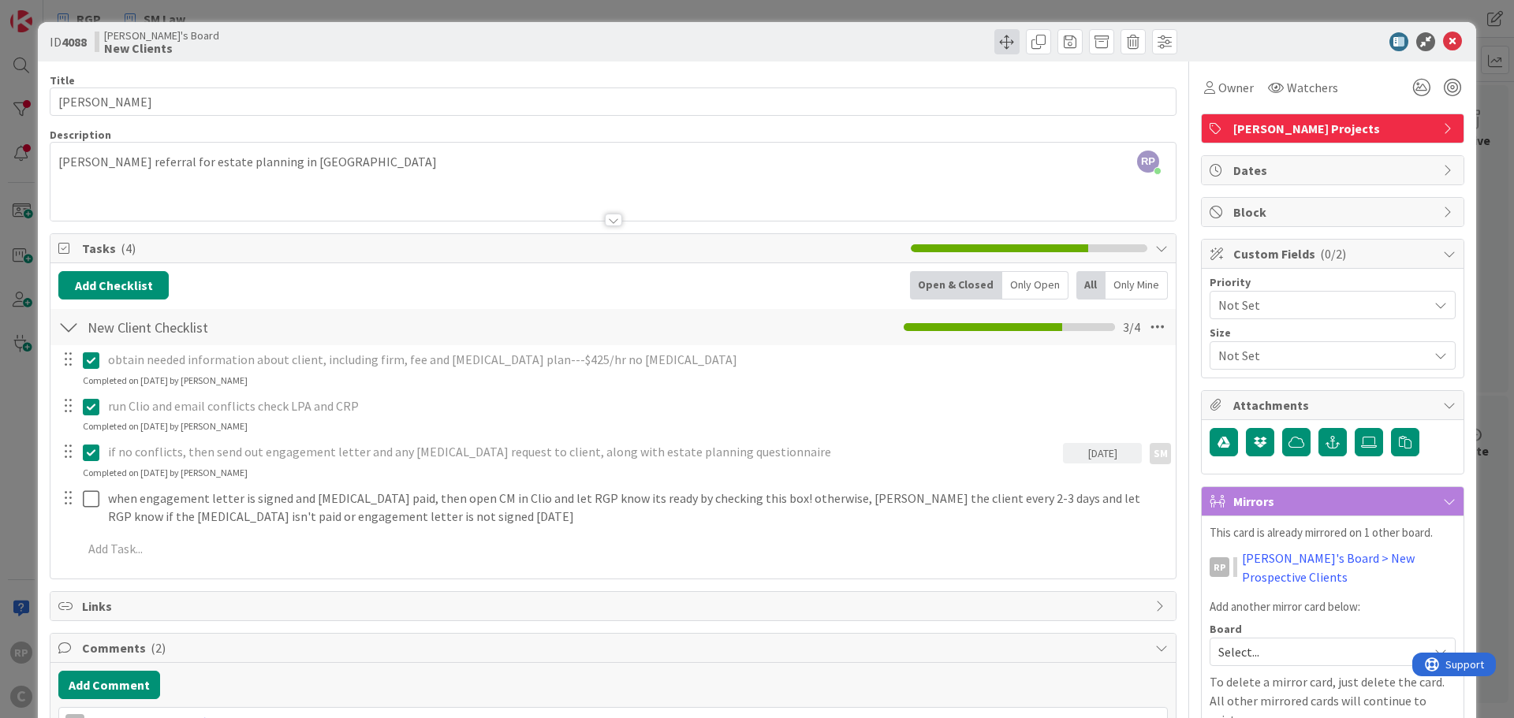
click at [999, 48] on span at bounding box center [1006, 41] width 25 height 25
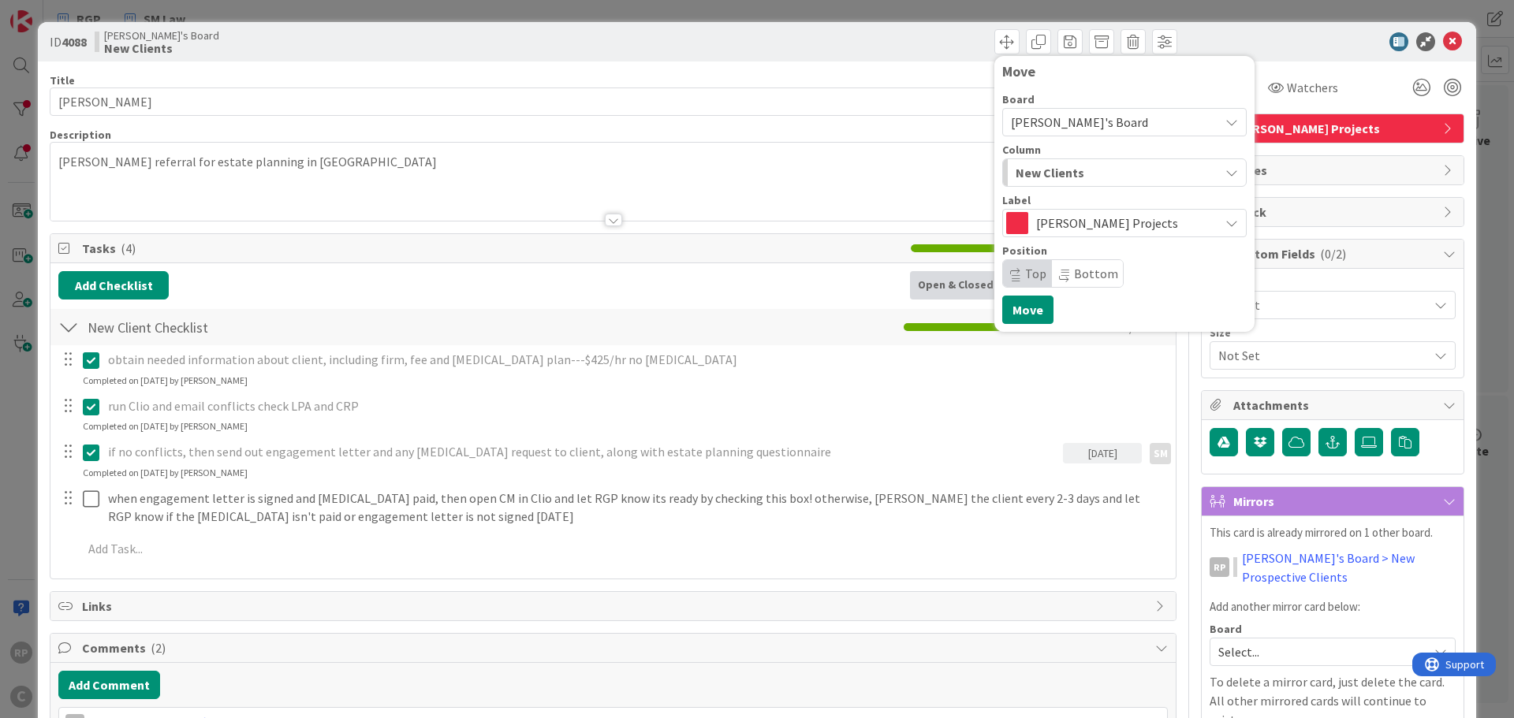
click at [1036, 180] on span "New Clients" at bounding box center [1049, 172] width 69 height 20
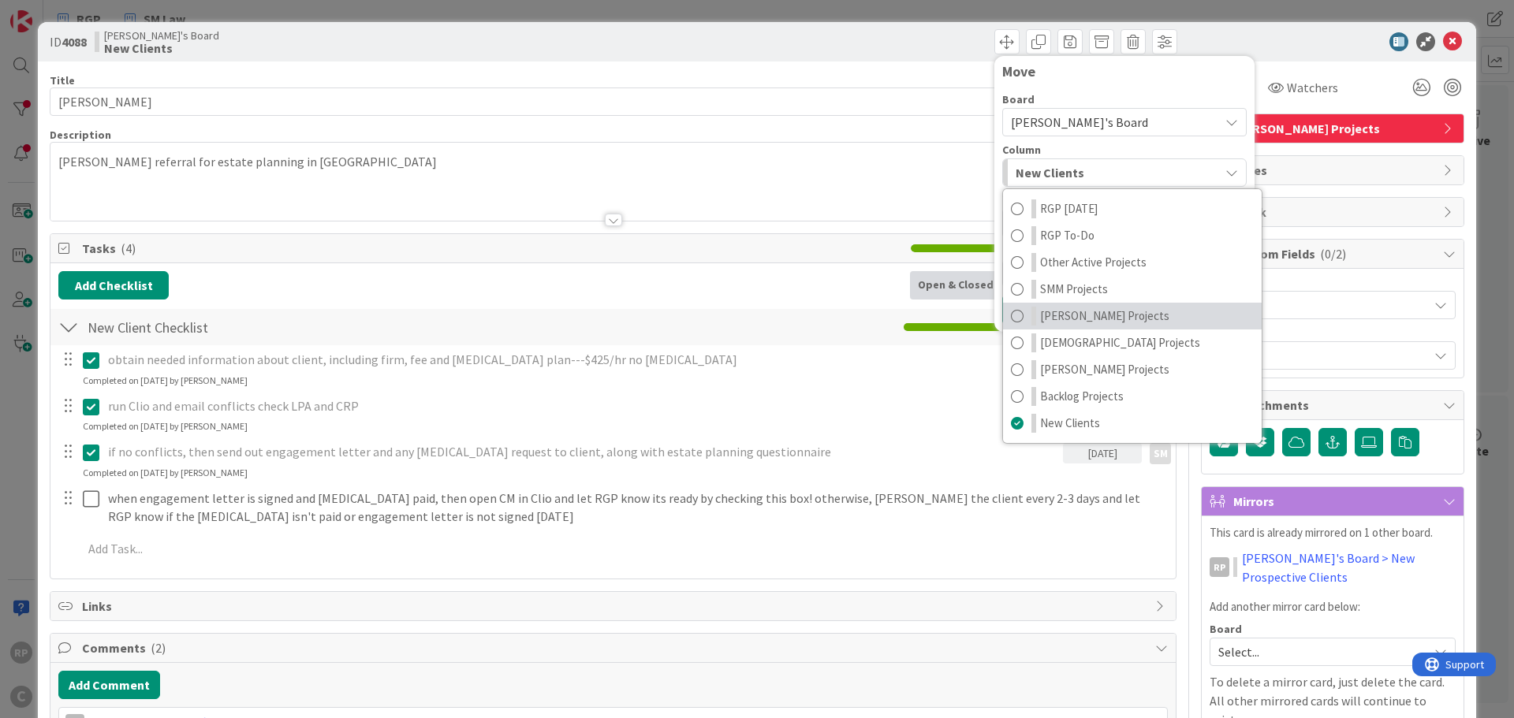
click at [1051, 303] on link "[PERSON_NAME] Projects" at bounding box center [1132, 316] width 259 height 27
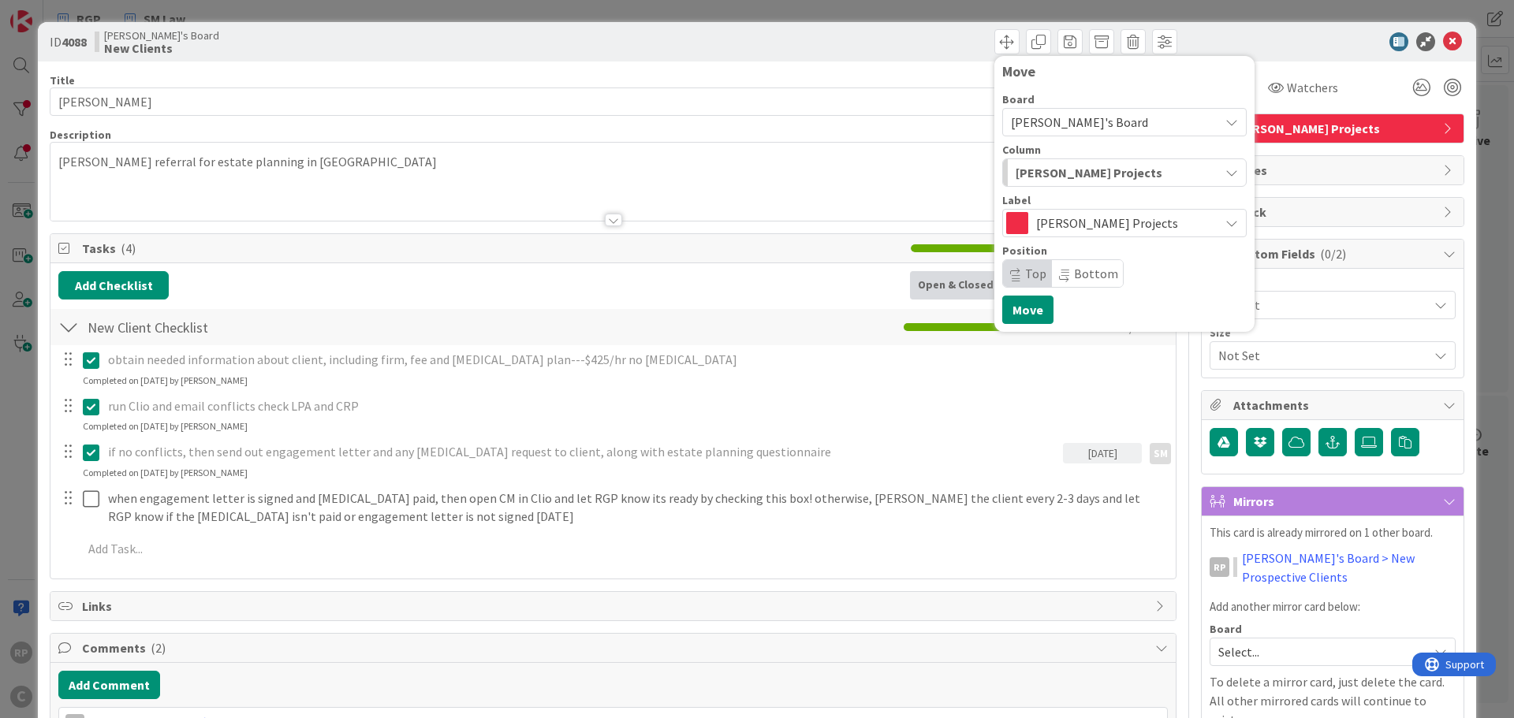
click at [1025, 274] on span "Top" at bounding box center [1035, 274] width 21 height 16
drag, startPoint x: 1015, startPoint y: 311, endPoint x: 1293, endPoint y: 151, distance: 321.0
click at [1017, 310] on button "Move" at bounding box center [1027, 310] width 51 height 28
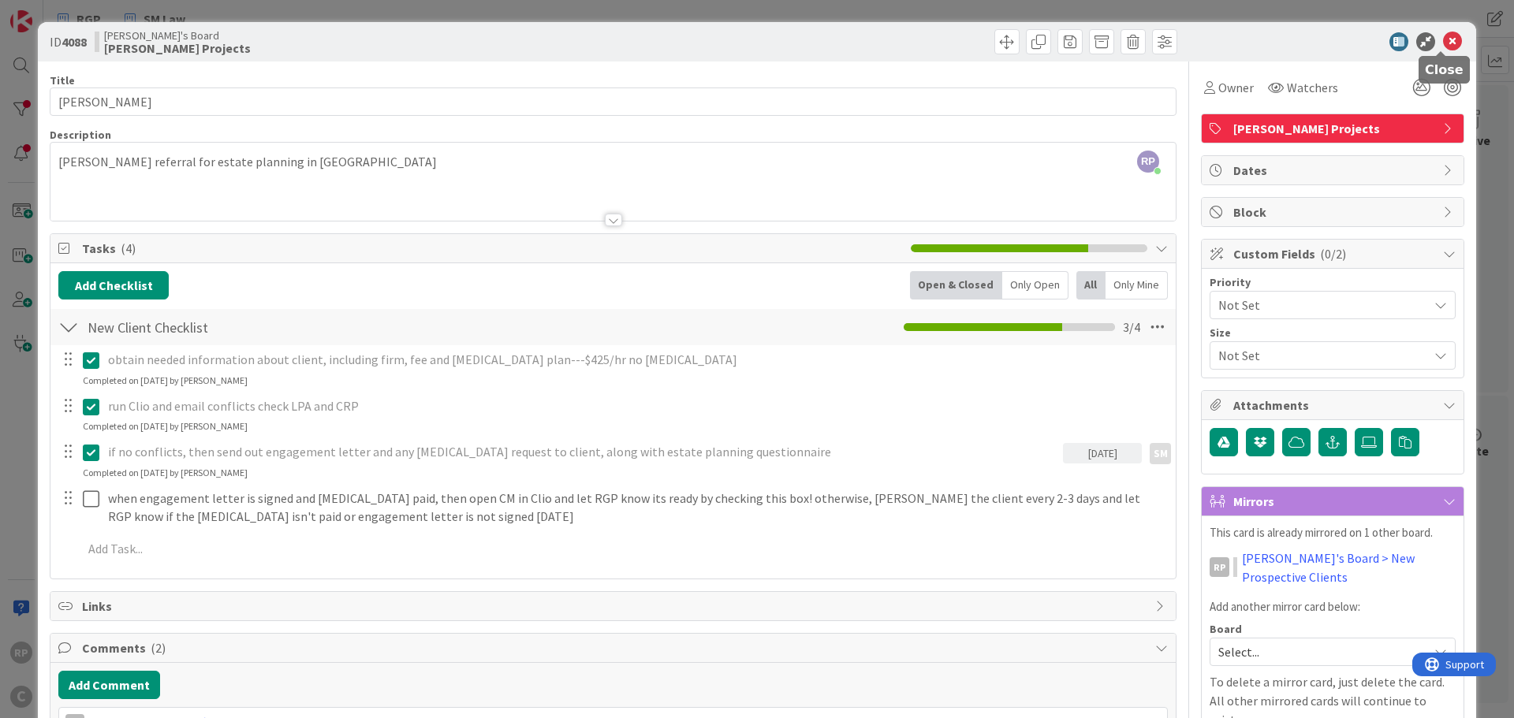
click at [1443, 43] on icon at bounding box center [1452, 41] width 19 height 19
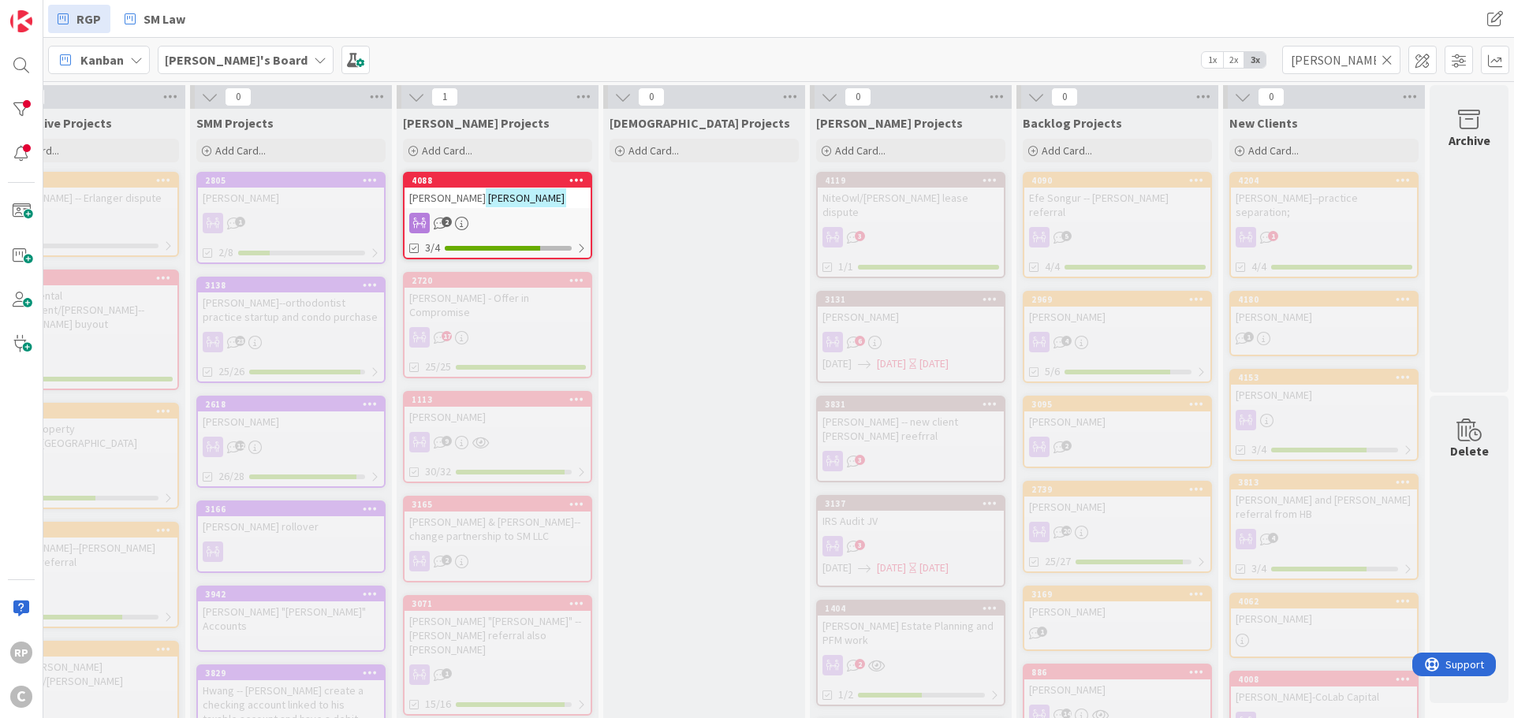
click at [460, 188] on div "[PERSON_NAME]" at bounding box center [497, 198] width 186 height 20
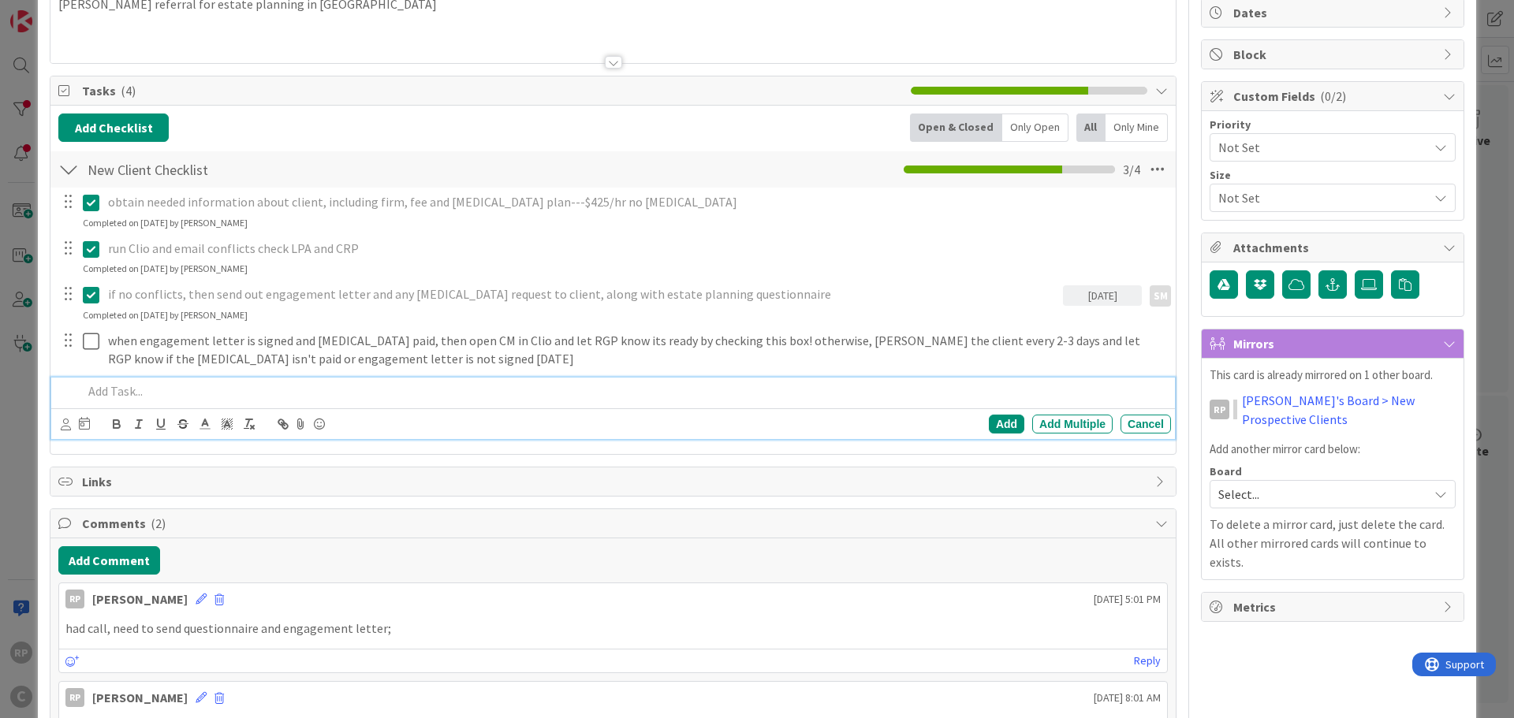
click at [188, 397] on p at bounding box center [624, 391] width 1082 height 18
click at [989, 418] on div "Add" at bounding box center [1006, 424] width 35 height 19
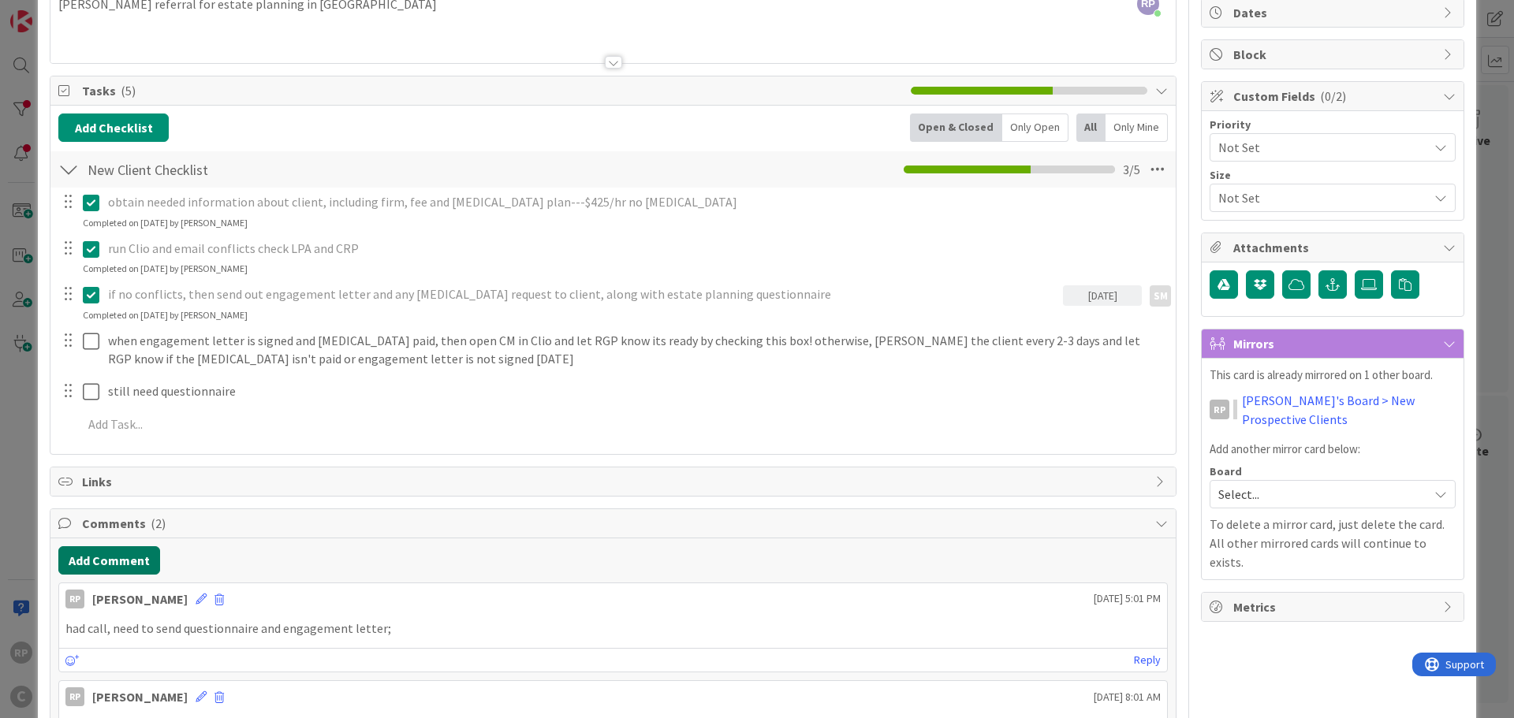
click at [128, 566] on button "Add Comment" at bounding box center [109, 560] width 102 height 28
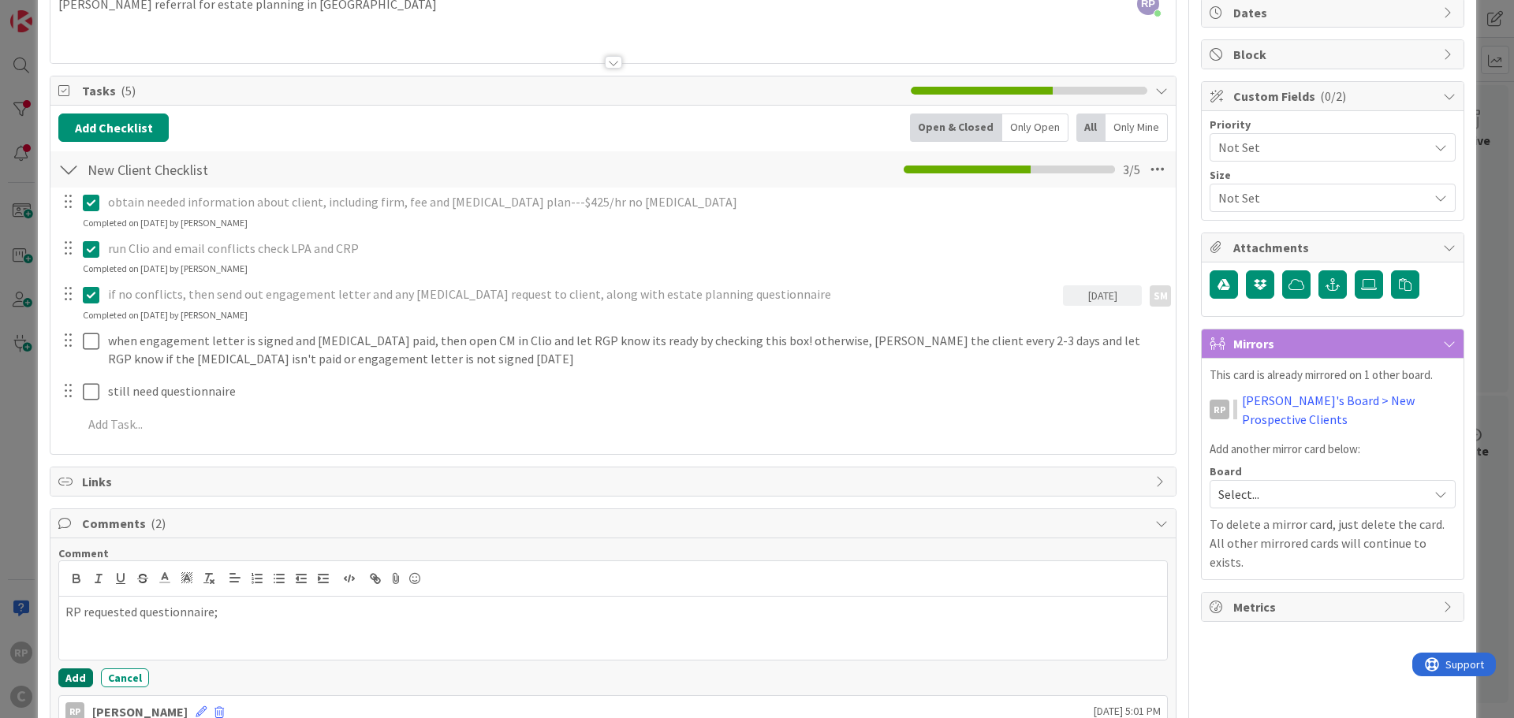
click at [77, 674] on button "Add" at bounding box center [75, 678] width 35 height 19
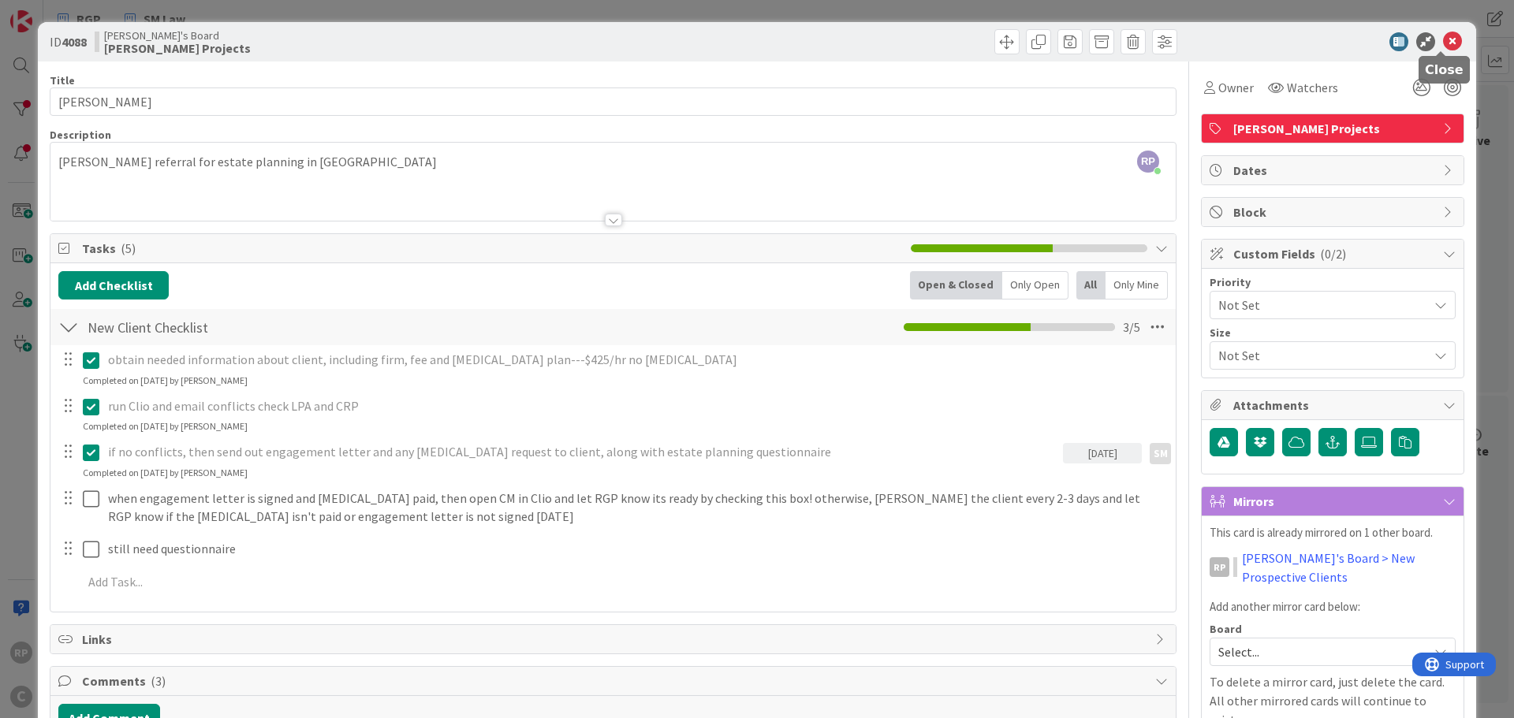
click at [1443, 43] on icon at bounding box center [1452, 41] width 19 height 19
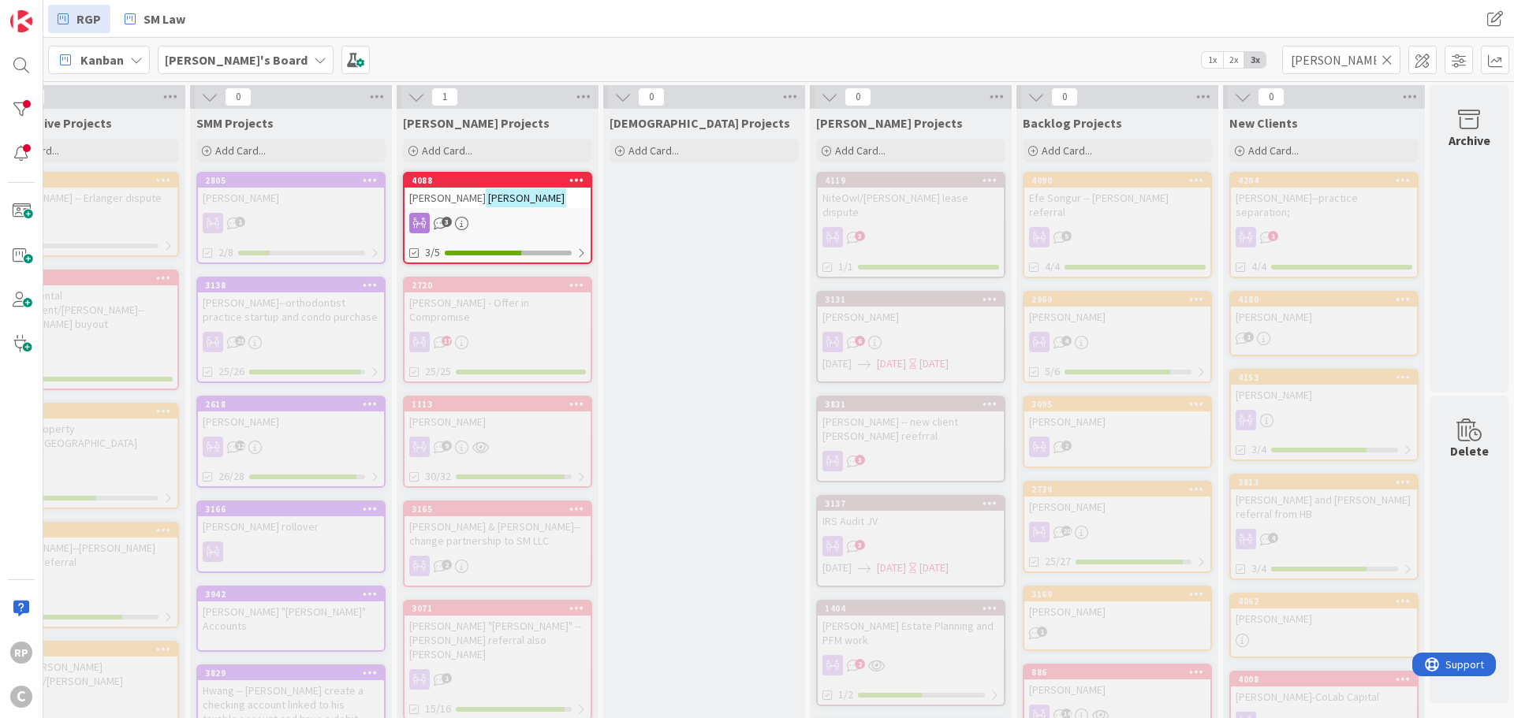
click at [1384, 58] on icon at bounding box center [1386, 60] width 11 height 14
